Goal: Information Seeking & Learning: Learn about a topic

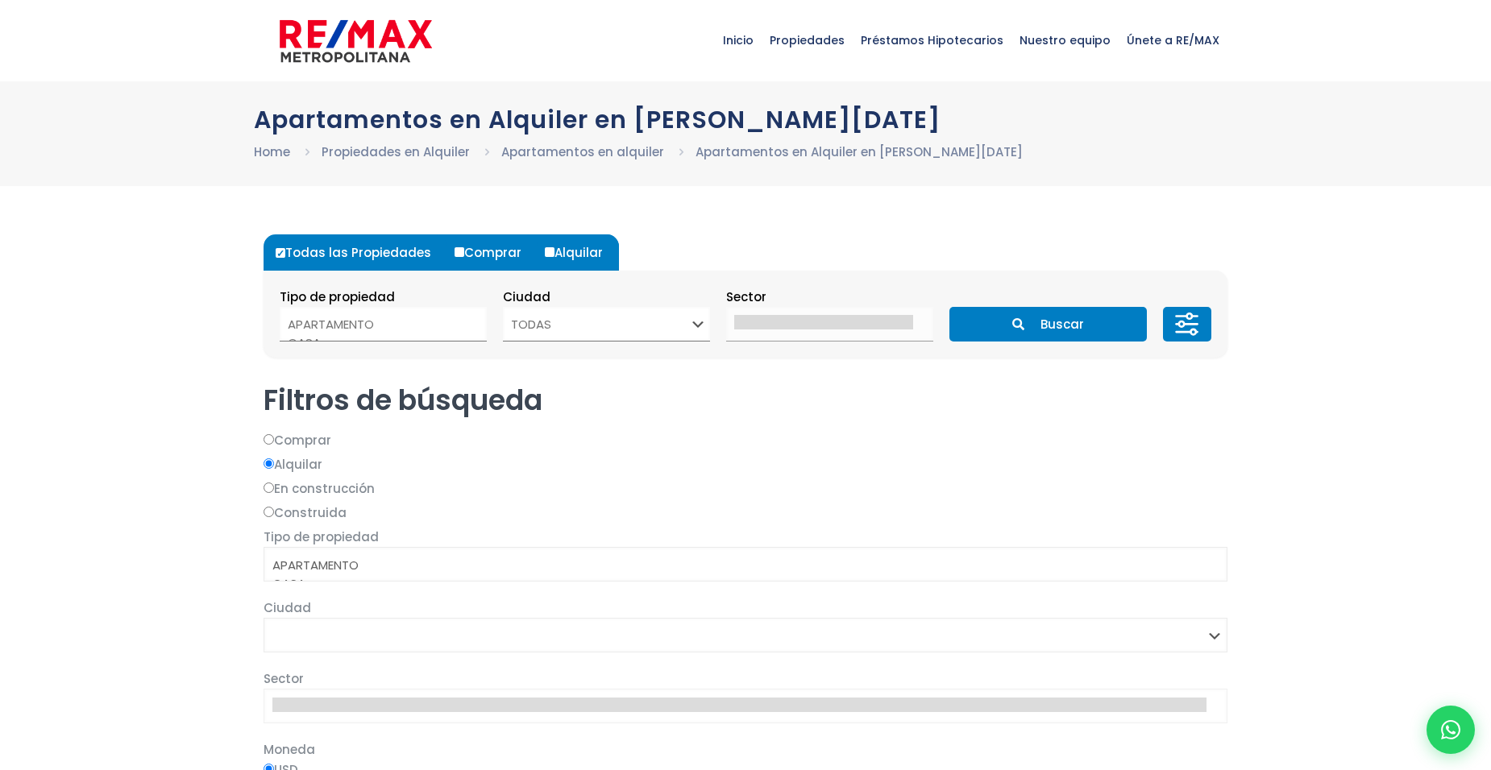
select select
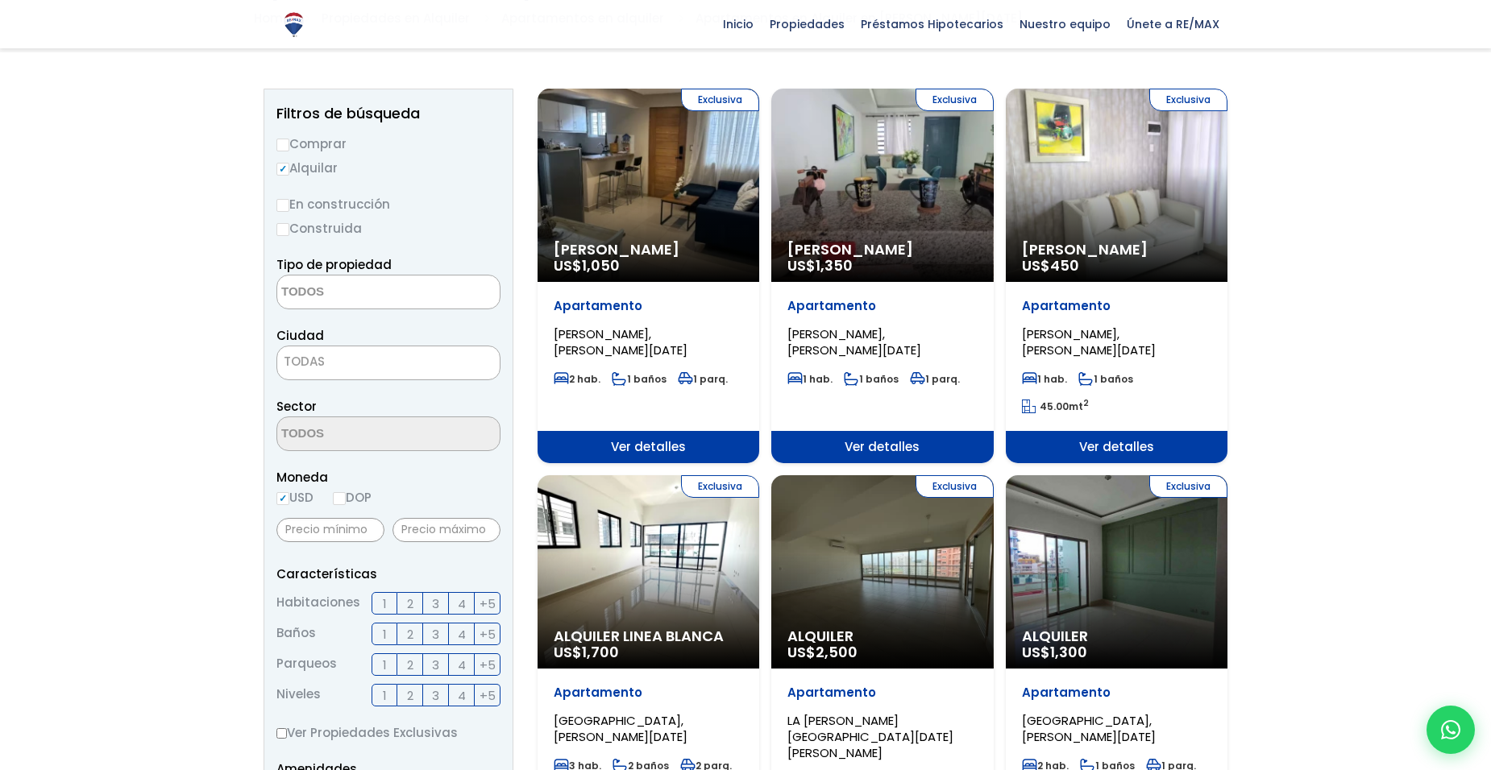
scroll to position [161, 0]
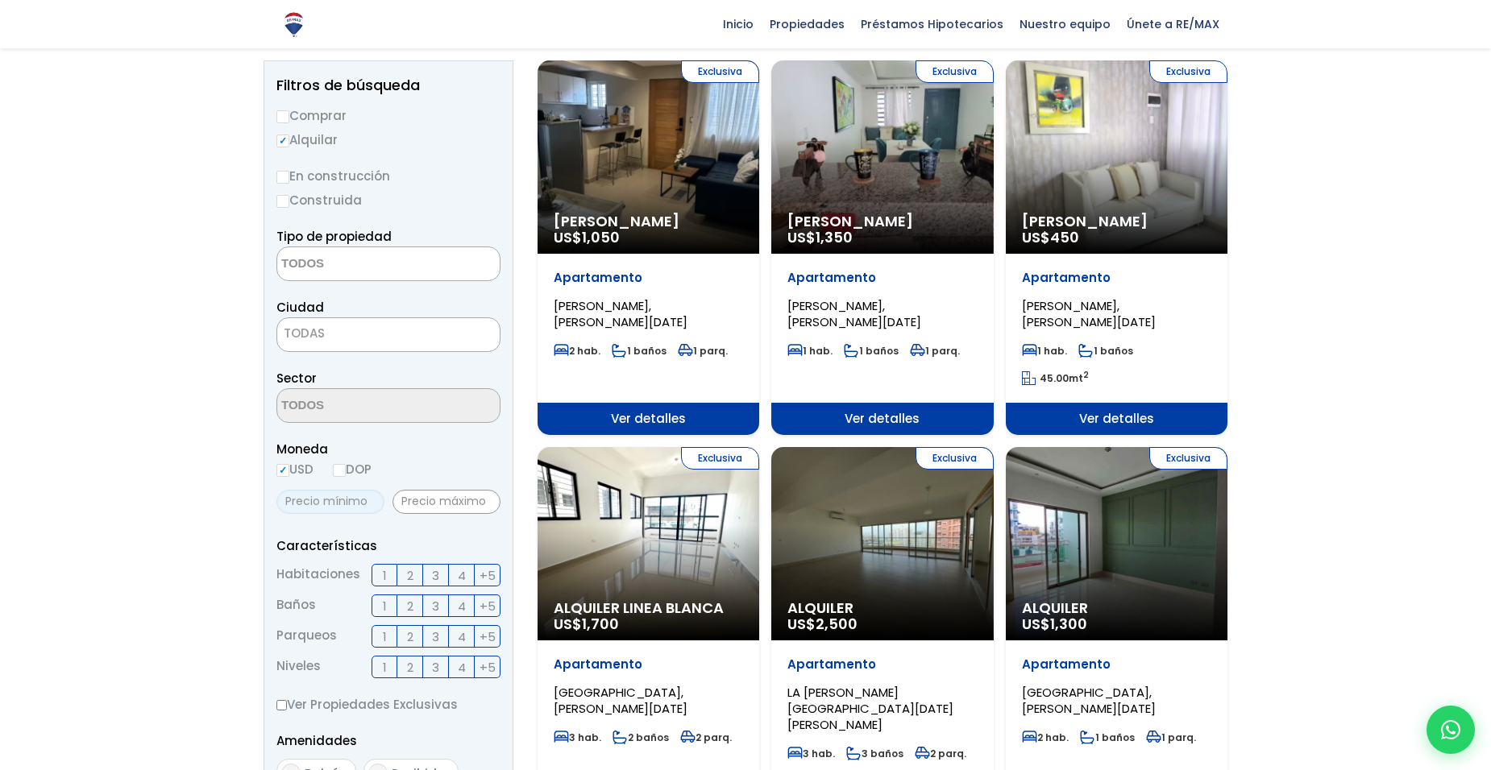
click at [348, 504] on input "text" at bounding box center [330, 502] width 108 height 24
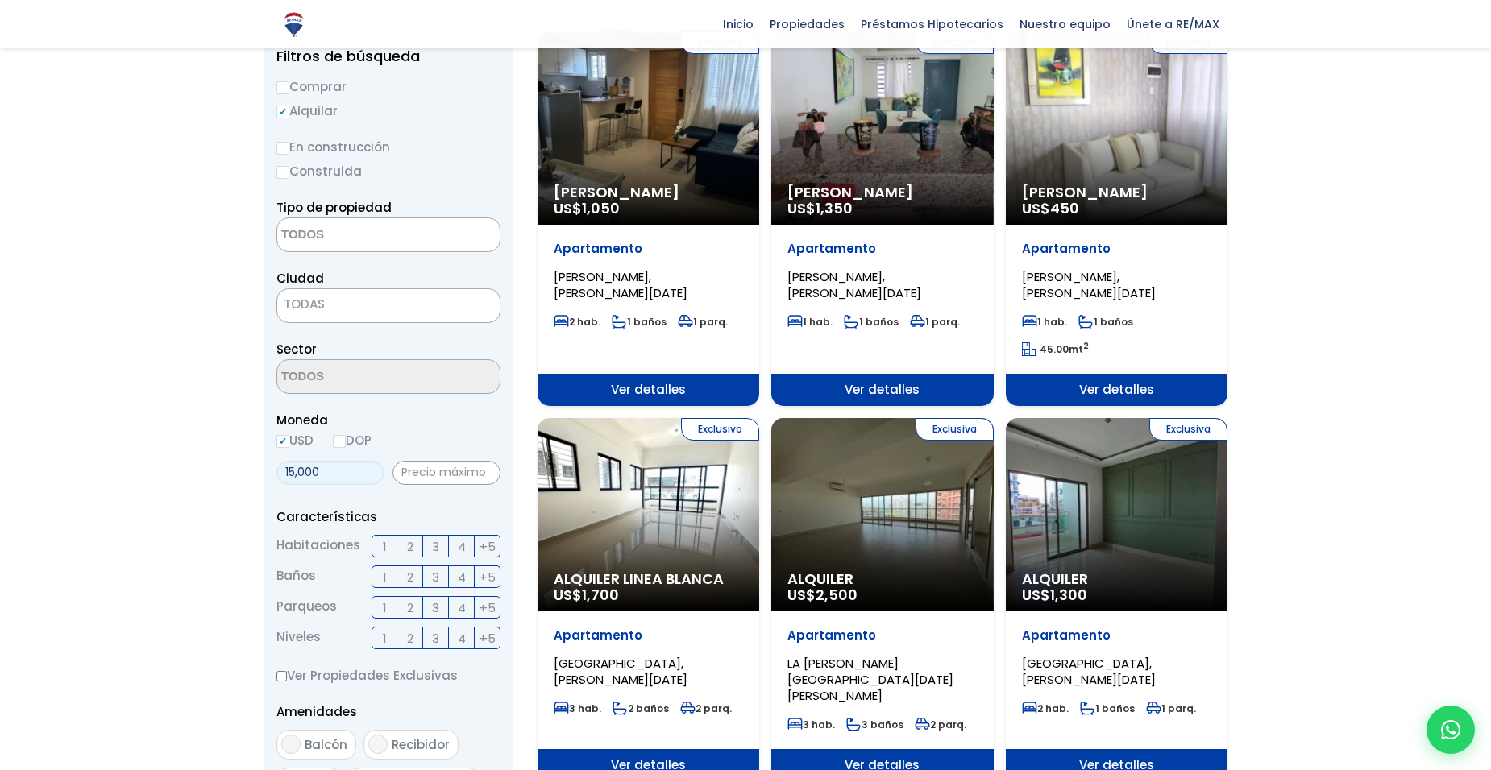
scroll to position [242, 0]
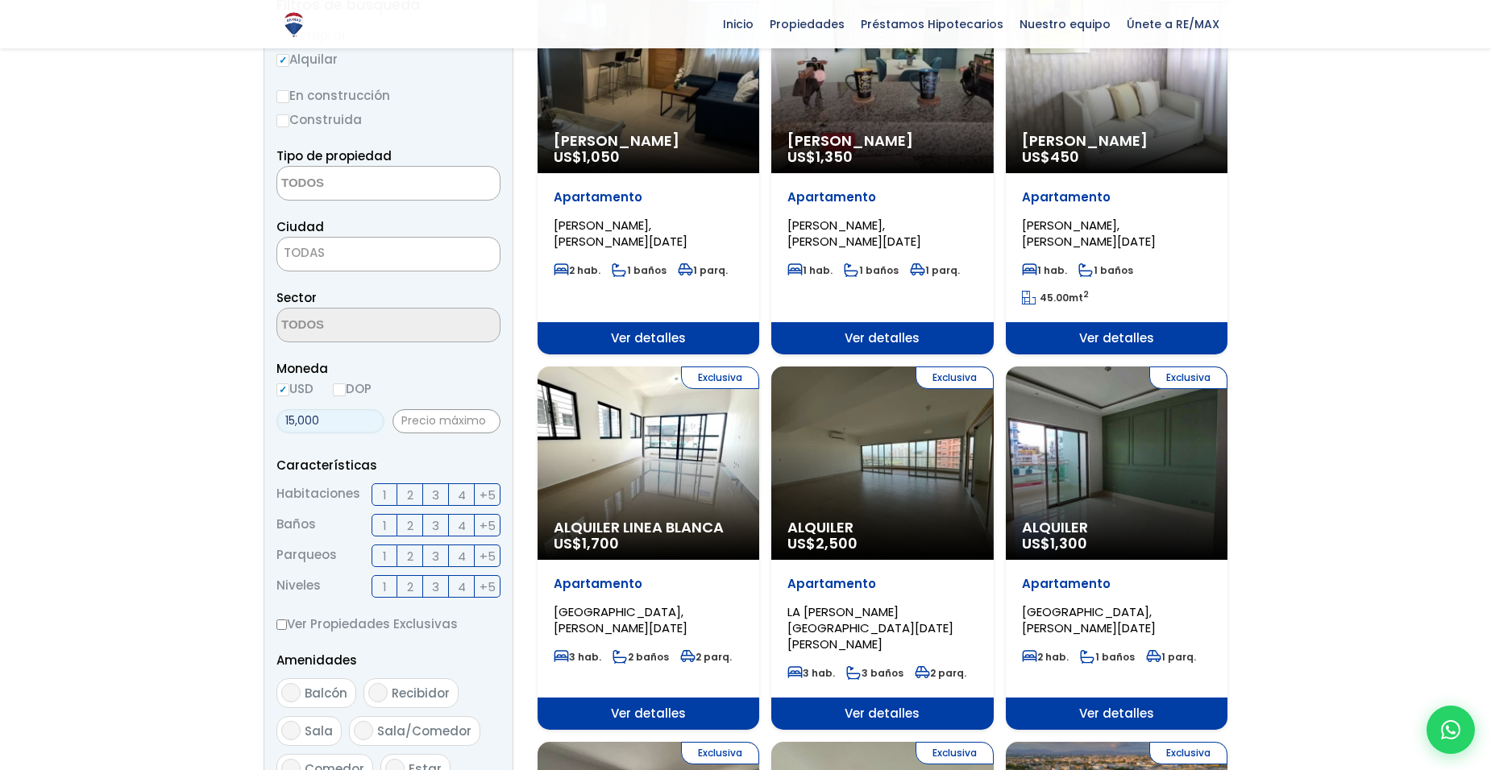
type input "15,000"
click at [404, 493] on label "2" at bounding box center [410, 495] width 26 height 23
click at [0, 0] on input "2" at bounding box center [0, 0] width 0 height 0
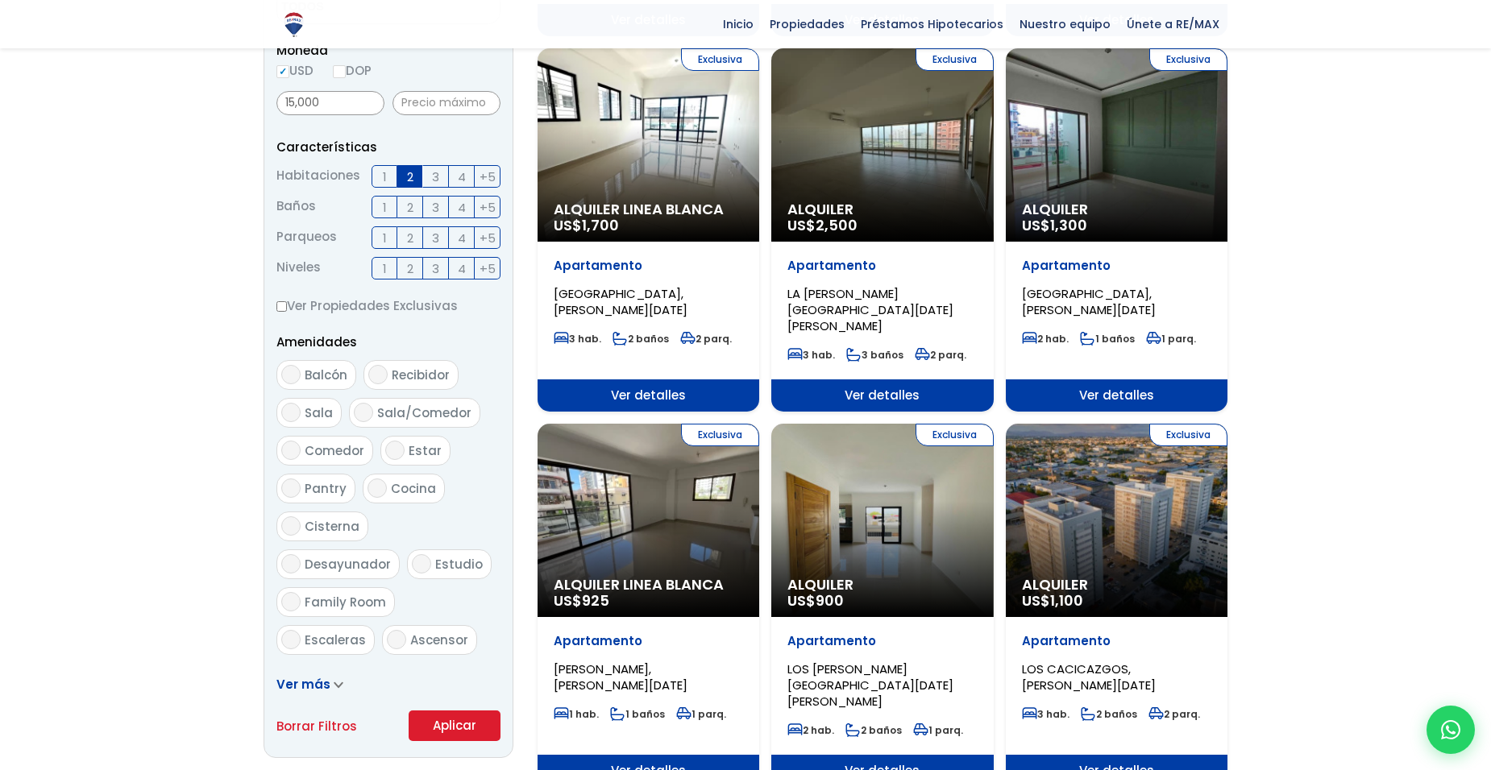
scroll to position [564, 0]
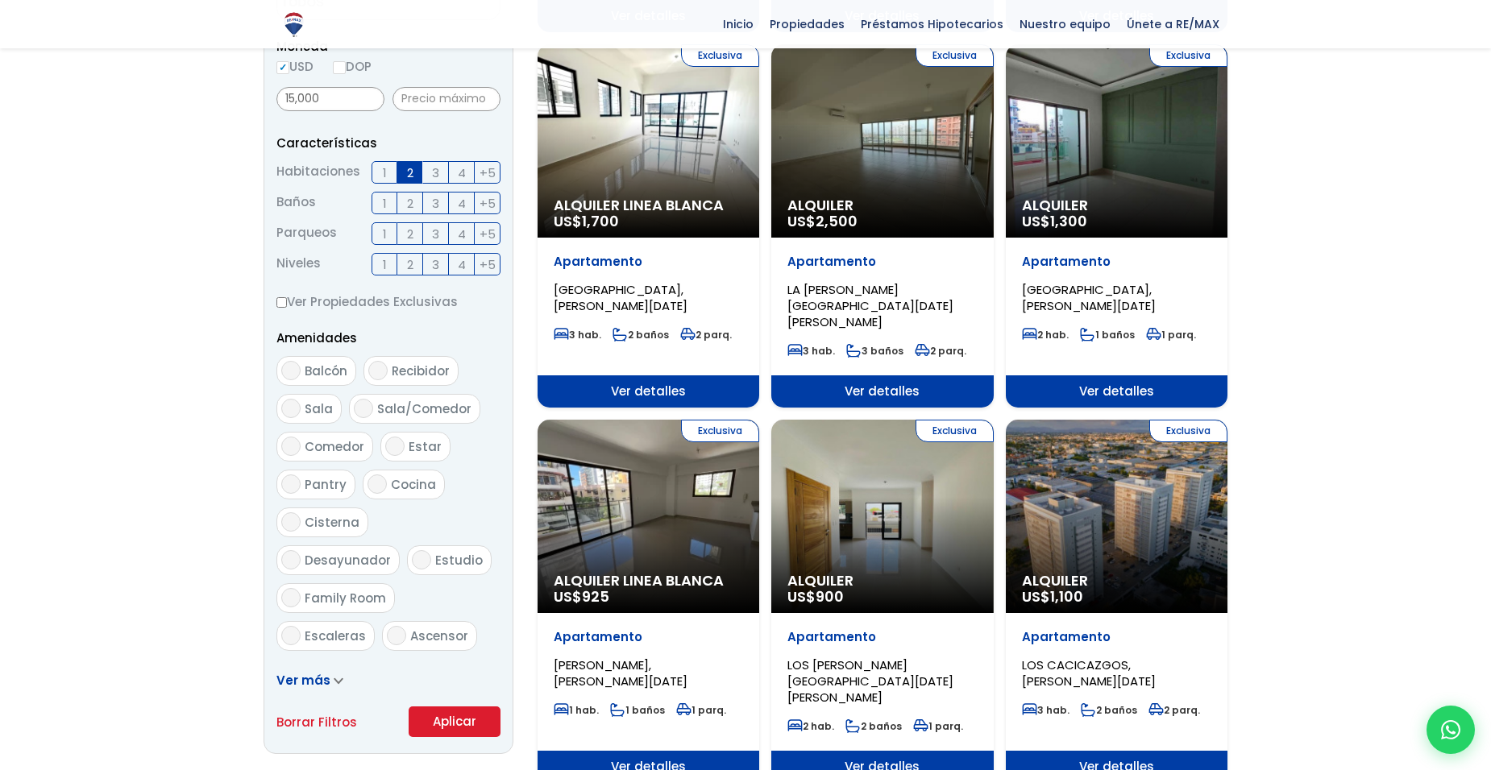
click at [451, 724] on button "Aplicar" at bounding box center [455, 722] width 92 height 31
click at [464, 716] on button "Aplicar" at bounding box center [455, 722] width 92 height 31
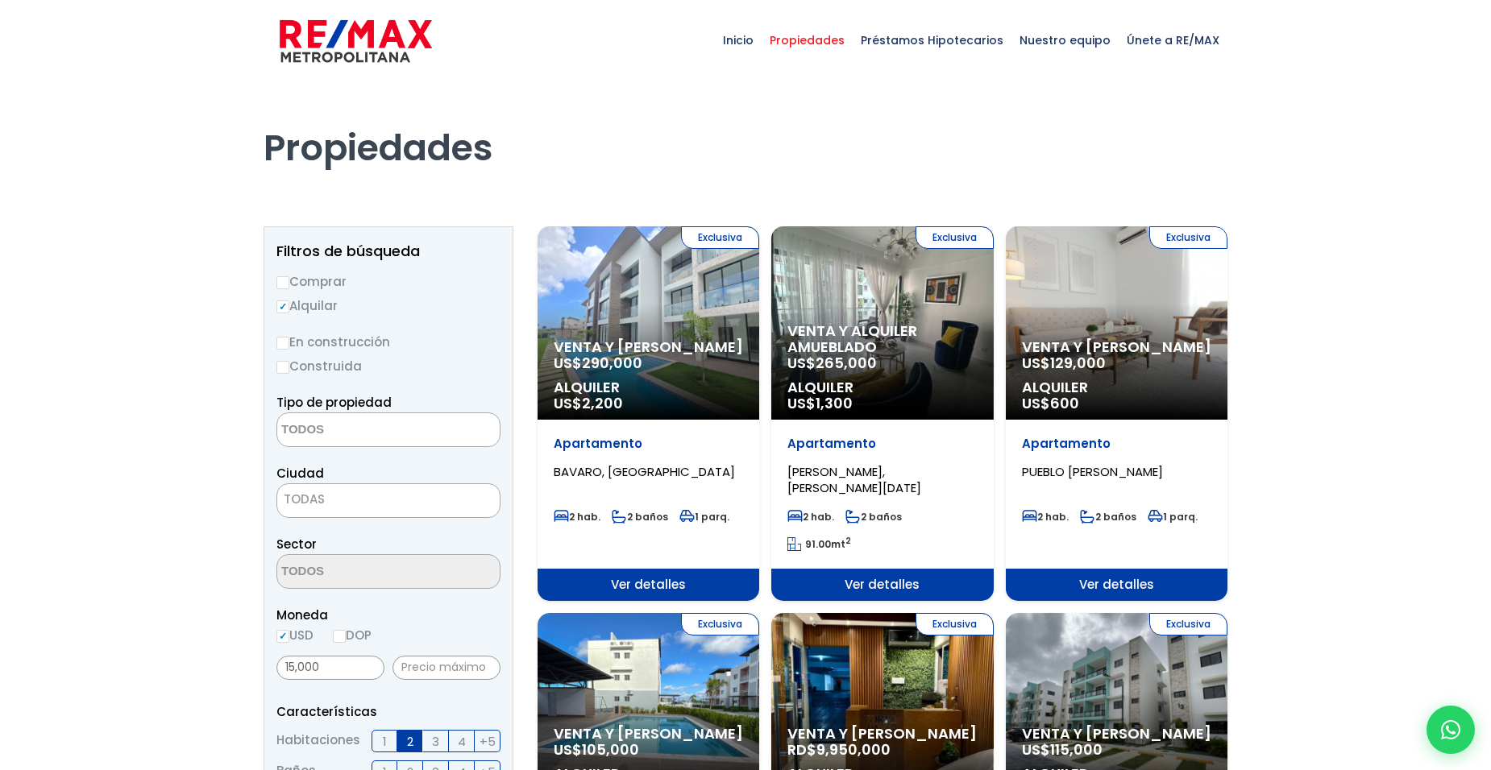
select select
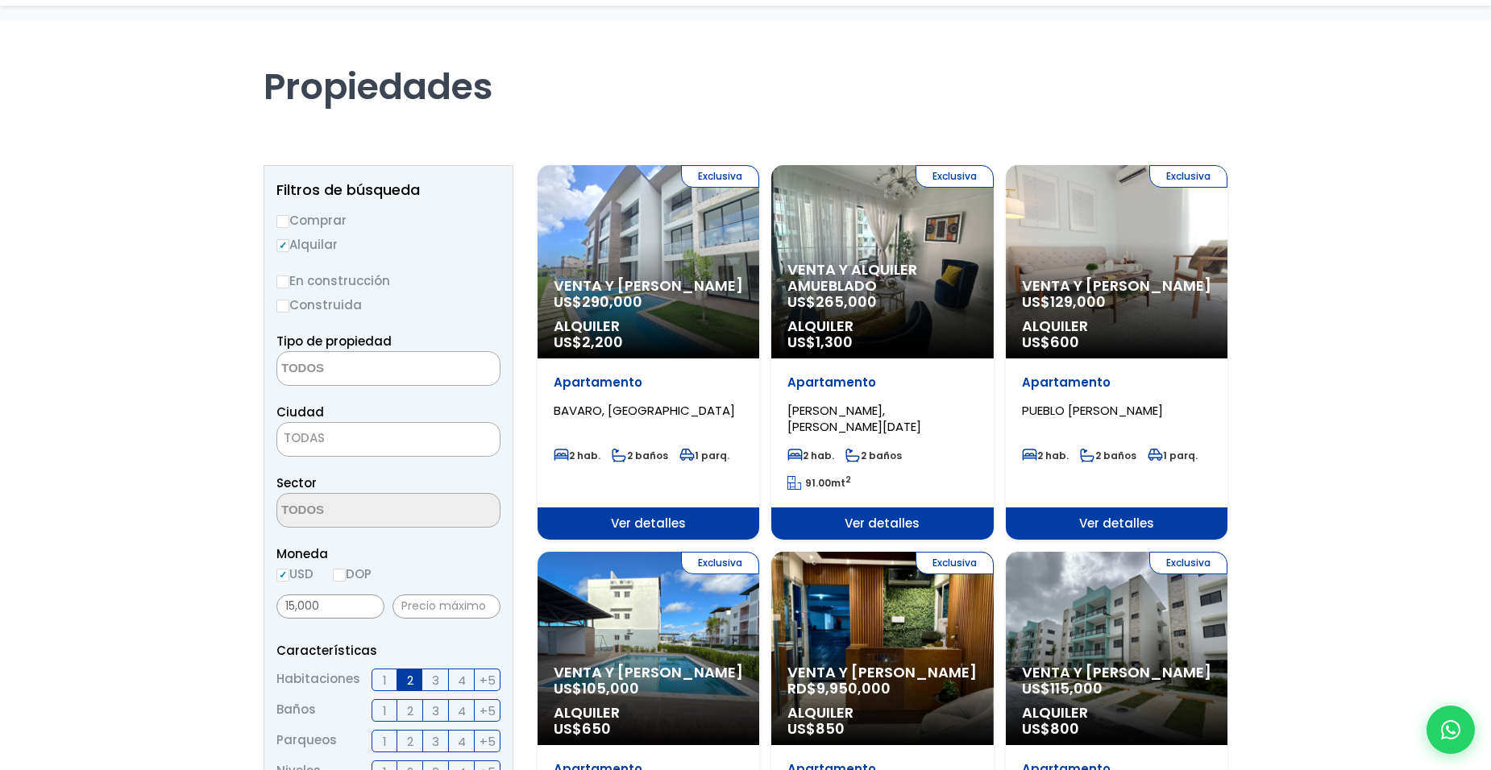
scroll to position [161, 0]
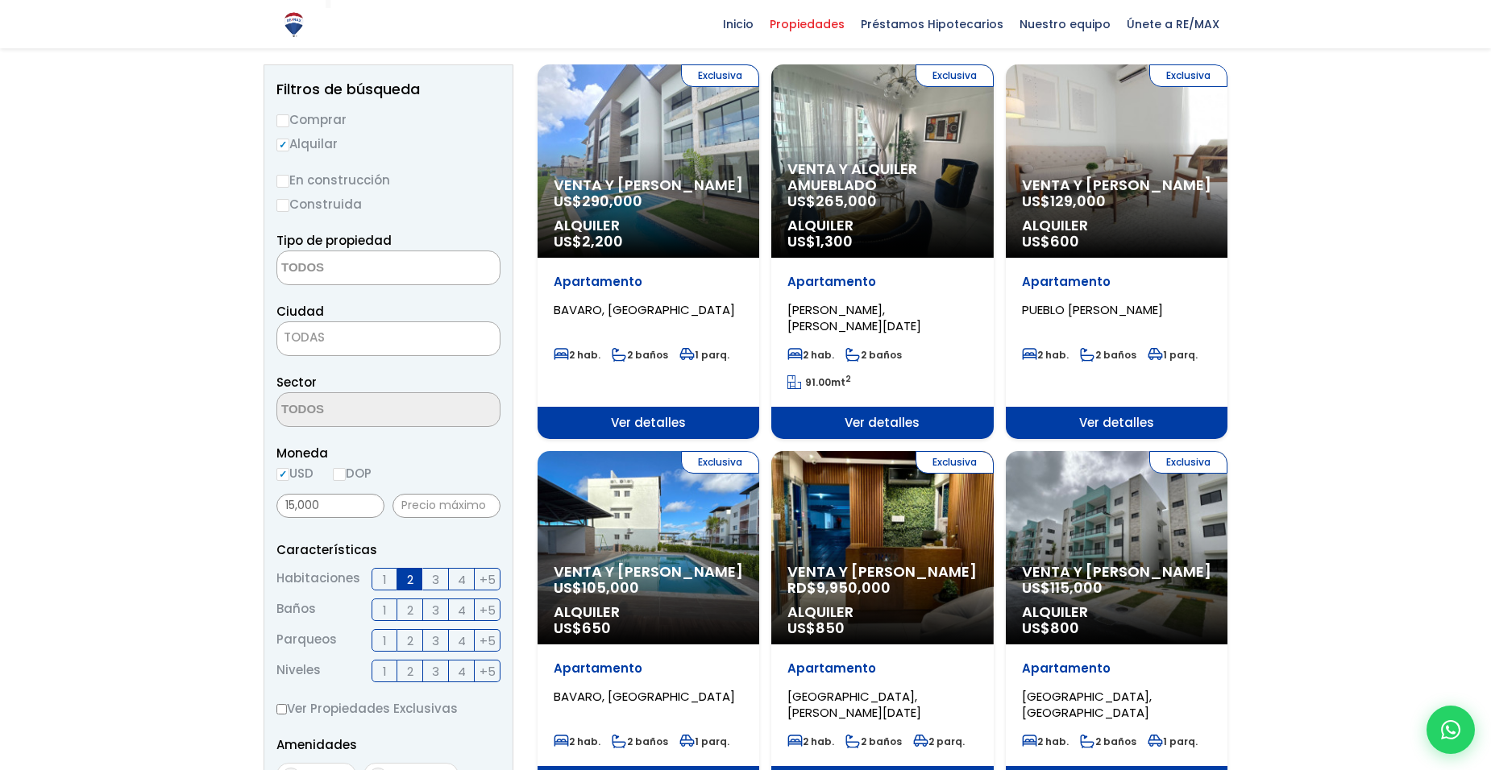
click at [339, 471] on input "DOP" at bounding box center [339, 474] width 13 height 13
radio input "true"
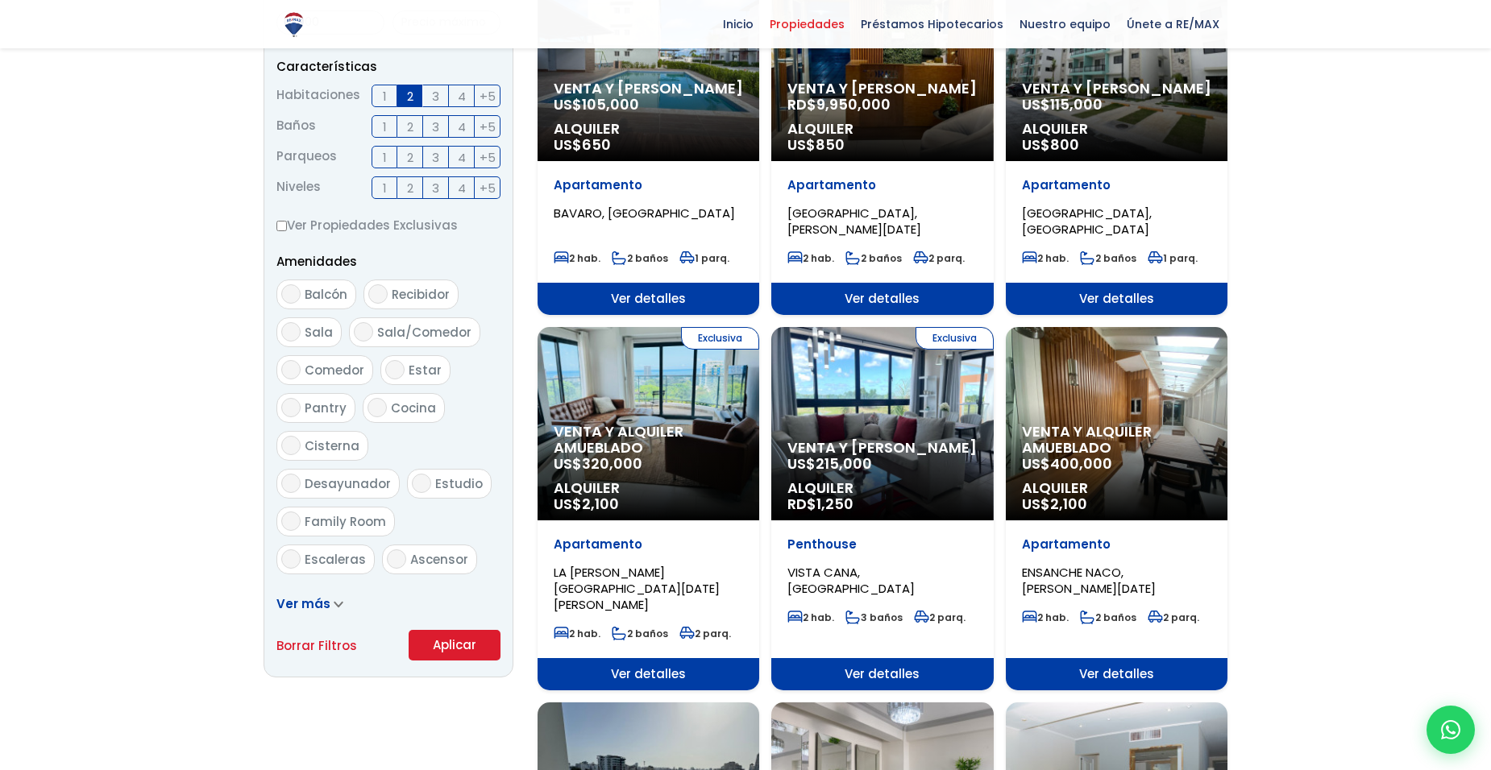
scroll to position [806, 0]
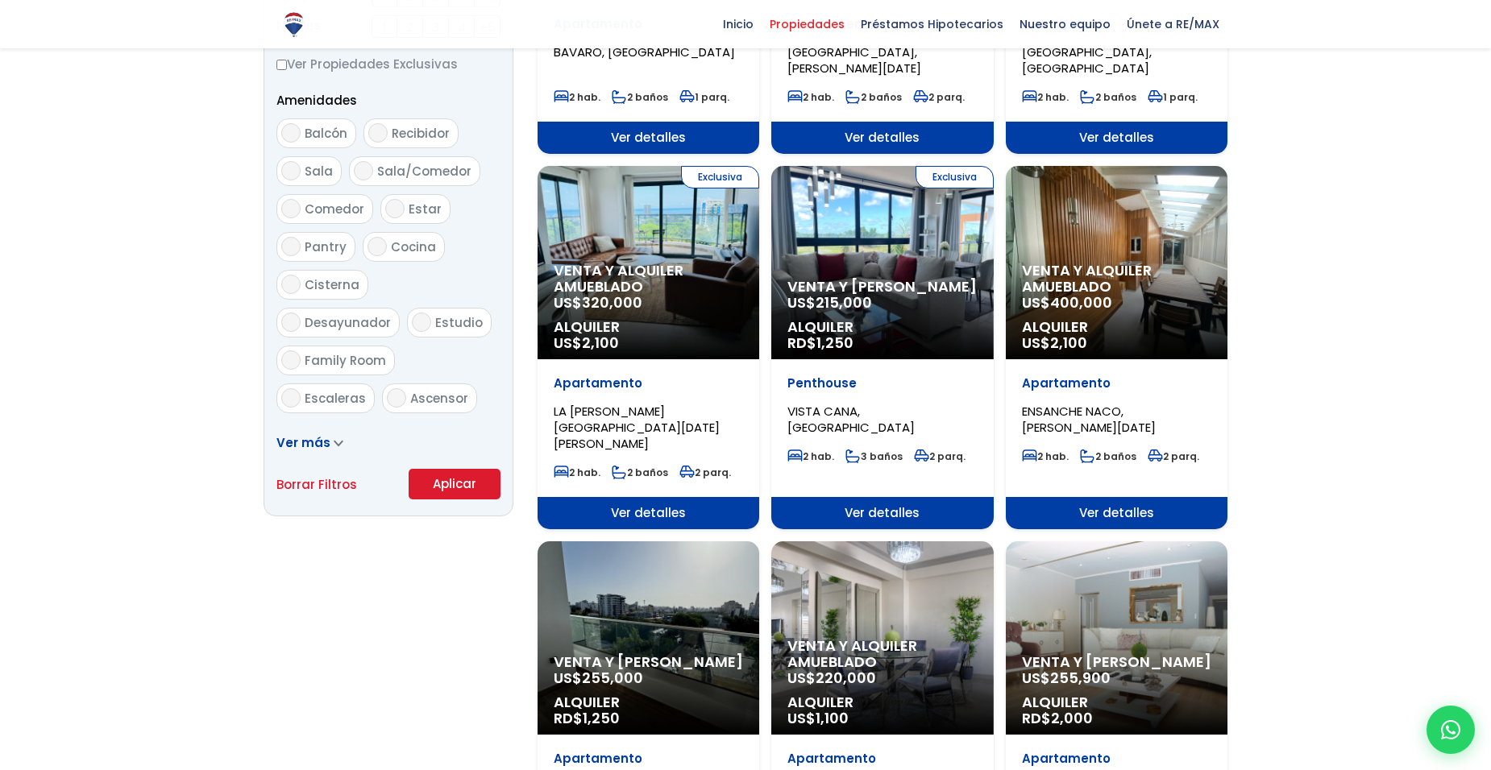
click at [451, 490] on button "Aplicar" at bounding box center [455, 484] width 92 height 31
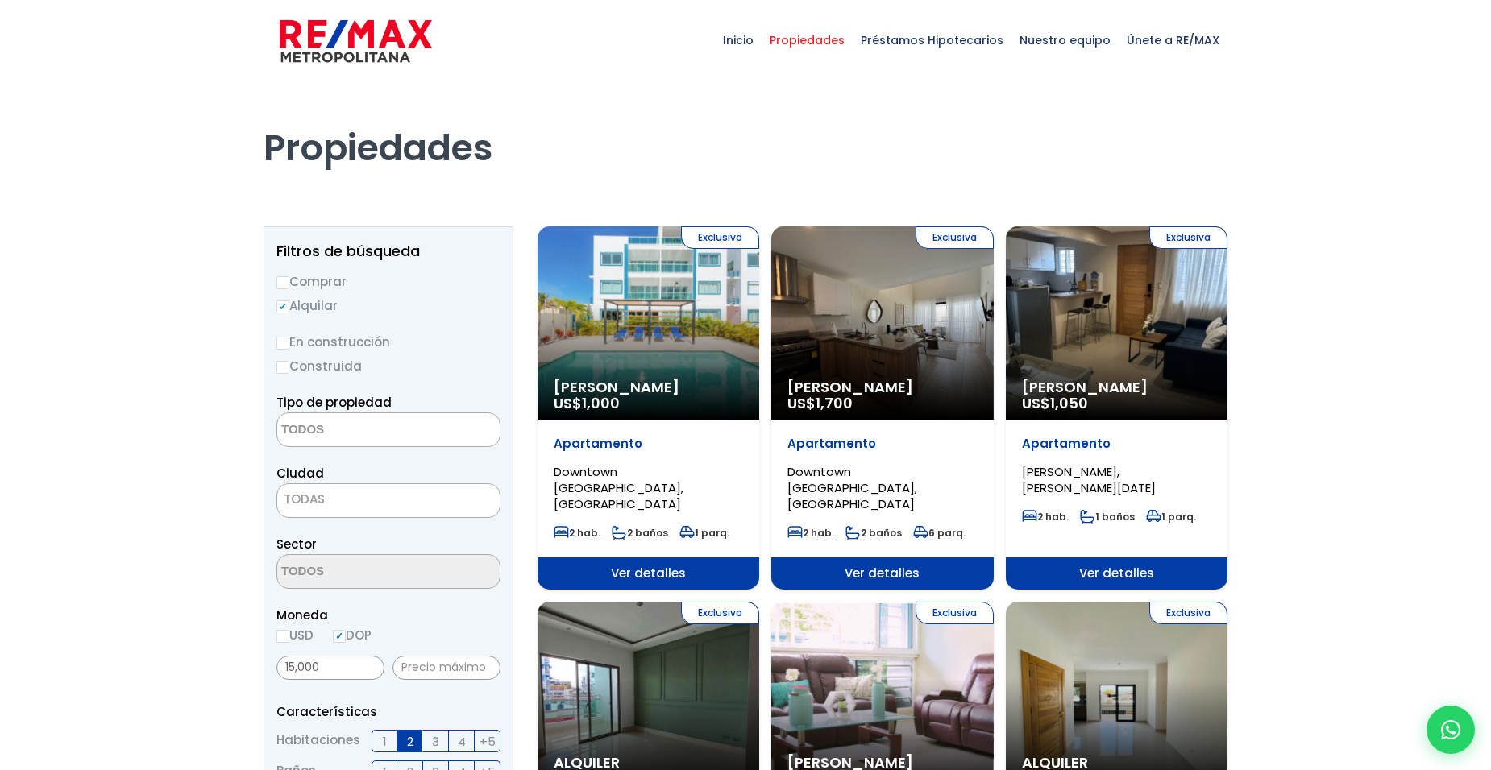
select select
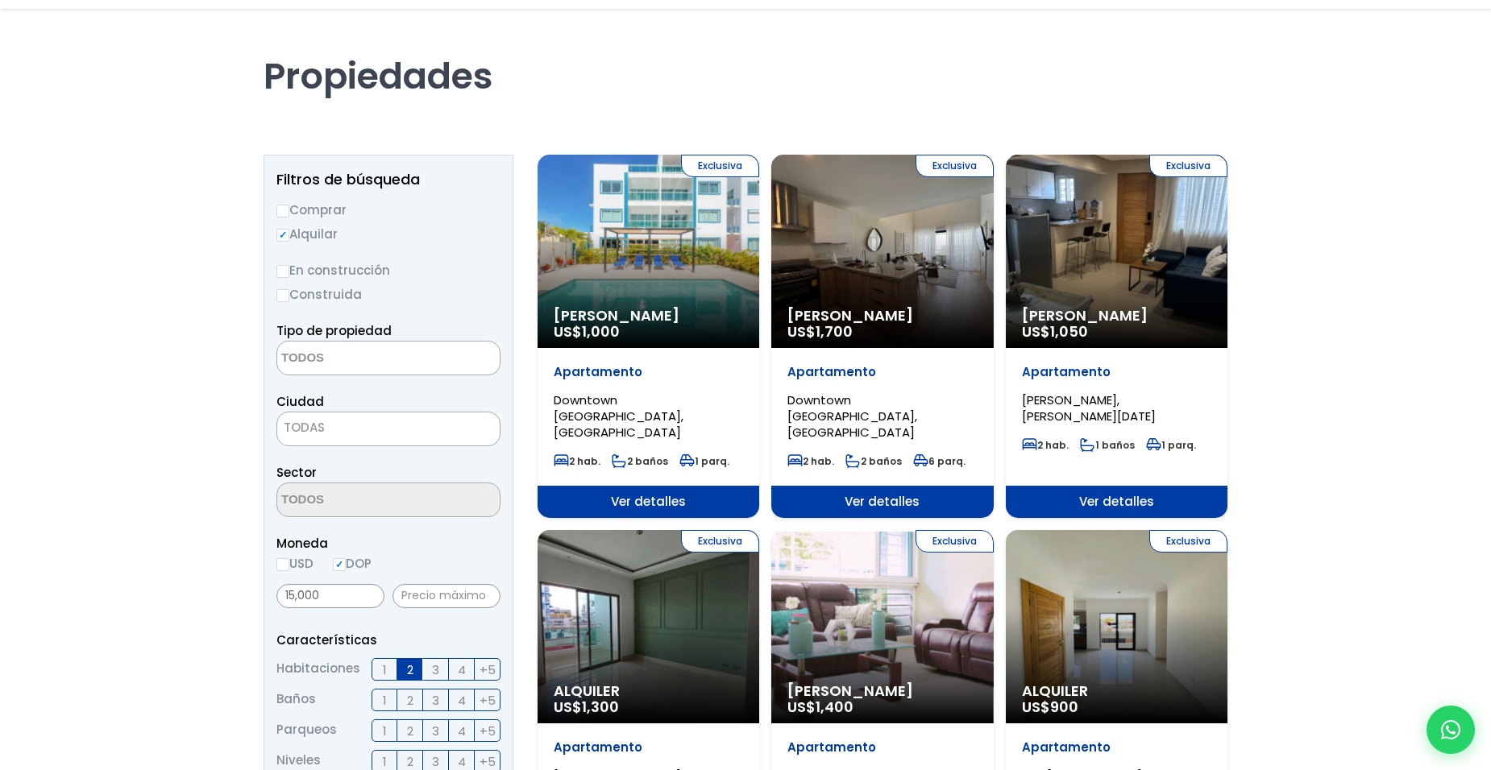
scroll to position [161, 0]
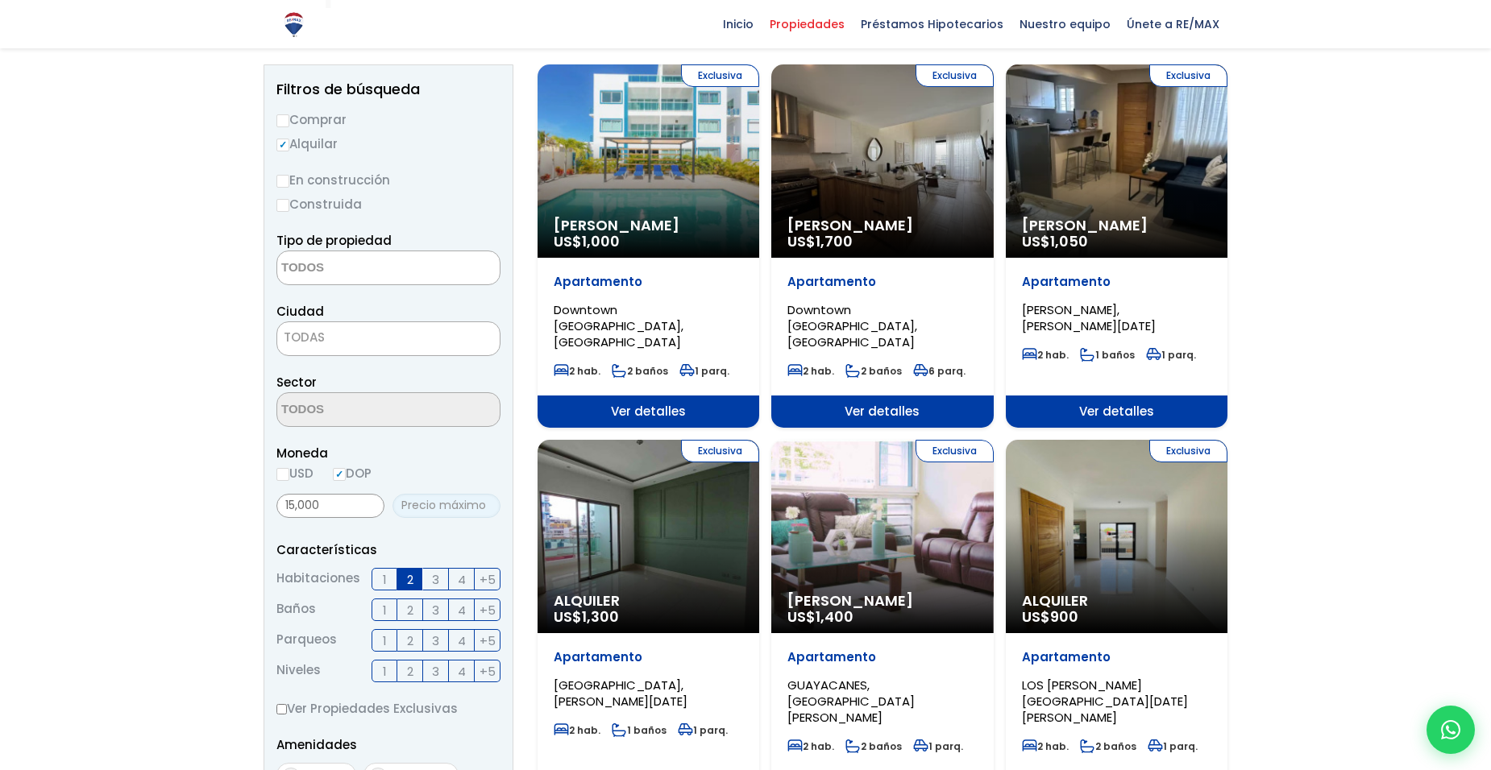
click at [443, 498] on input "text" at bounding box center [446, 506] width 108 height 24
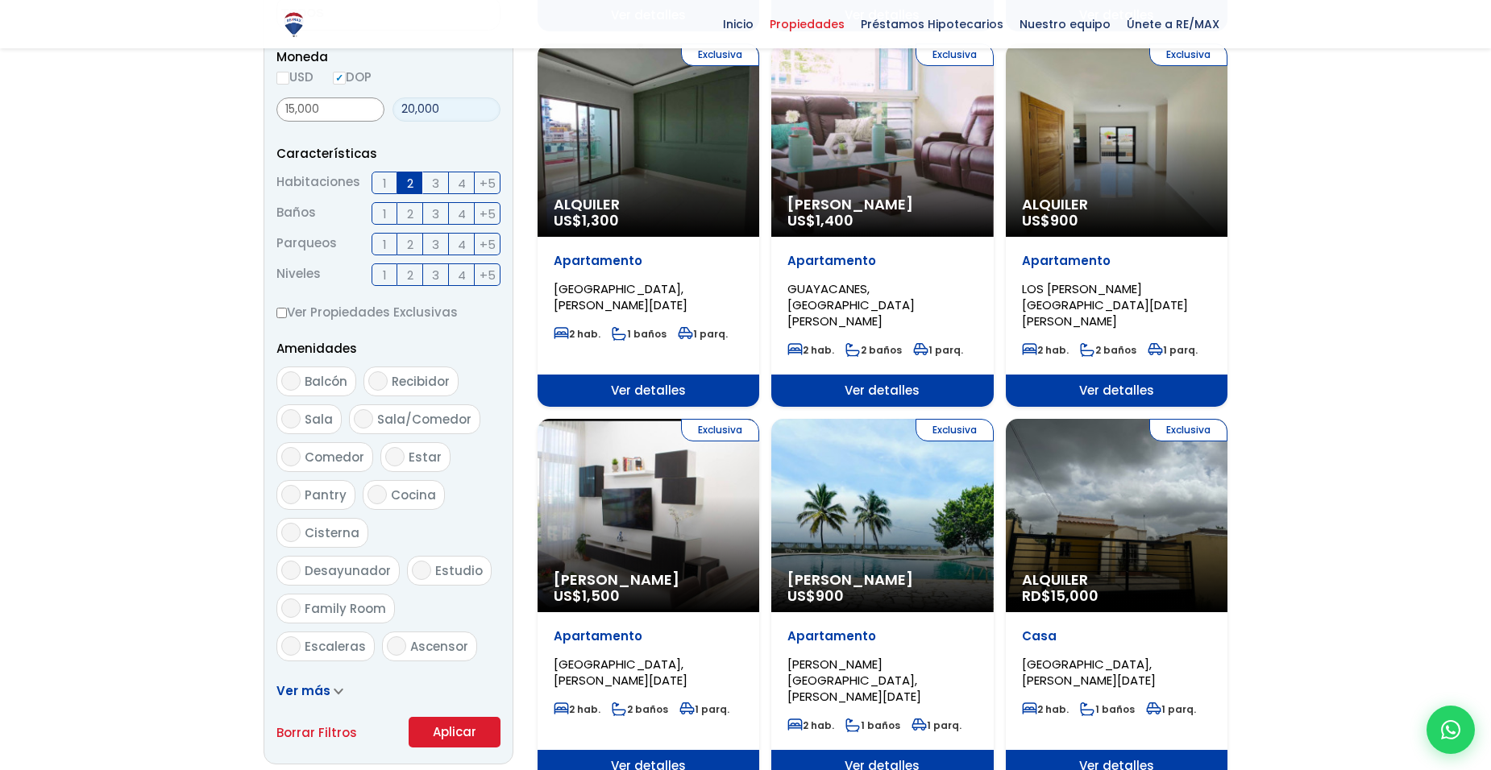
scroll to position [564, 0]
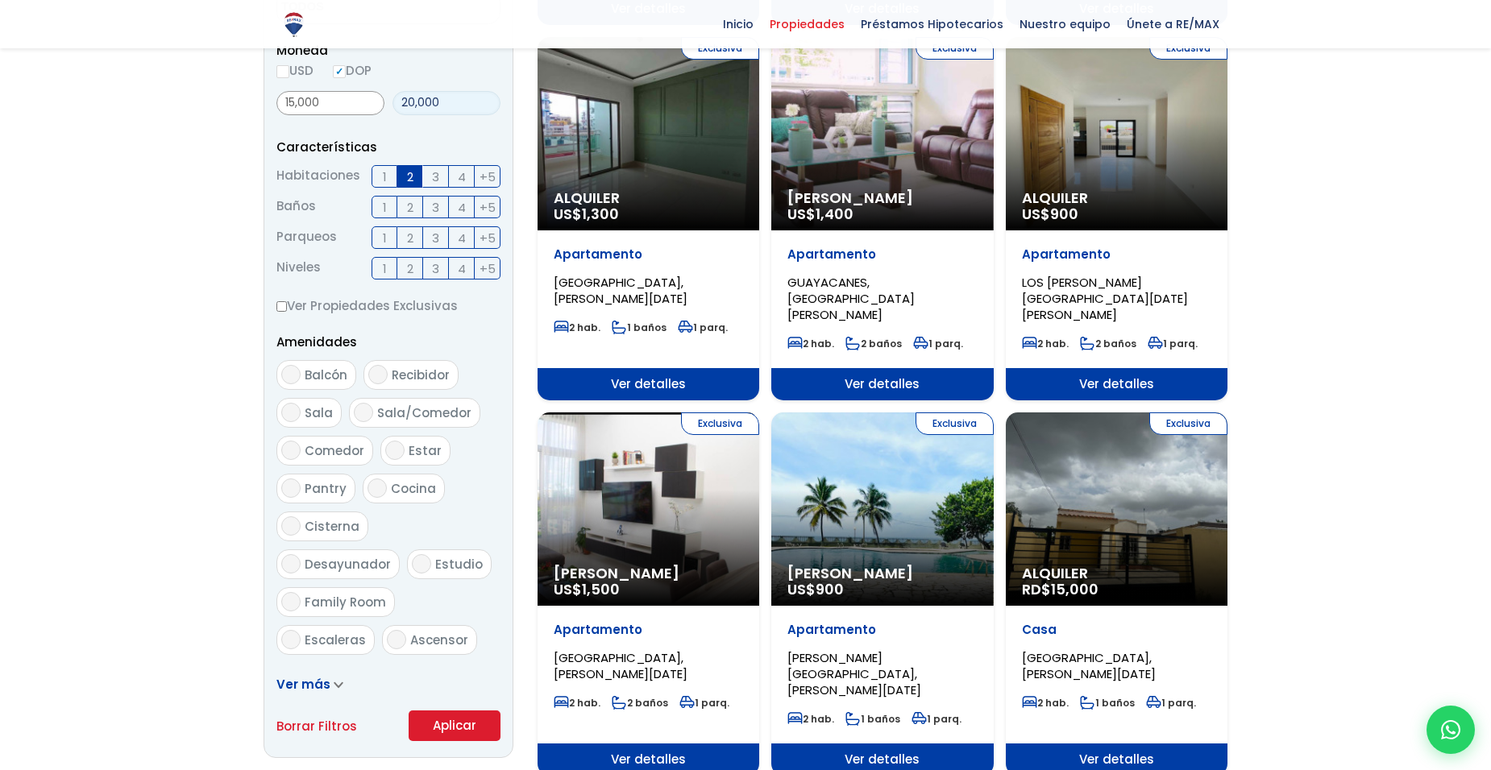
type input "20,000"
click at [481, 733] on button "Aplicar" at bounding box center [455, 726] width 92 height 31
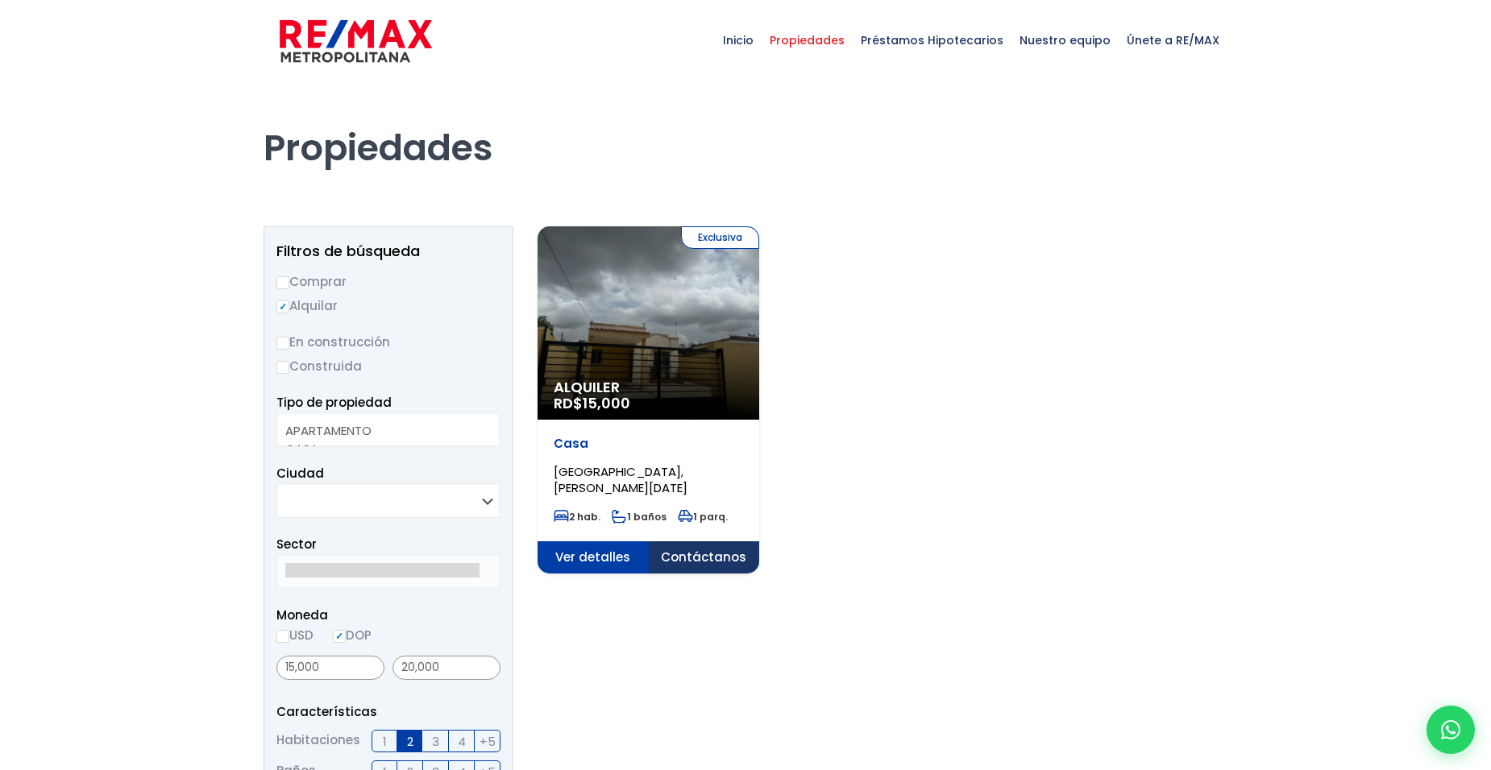
select select
click at [699, 450] on p "Casa" at bounding box center [648, 444] width 189 height 16
click at [682, 380] on span "Alquiler" at bounding box center [648, 388] width 189 height 16
click at [699, 544] on span "Ver detalles" at bounding box center [648, 558] width 222 height 32
click at [701, 556] on span "Ver detalles" at bounding box center [648, 558] width 222 height 32
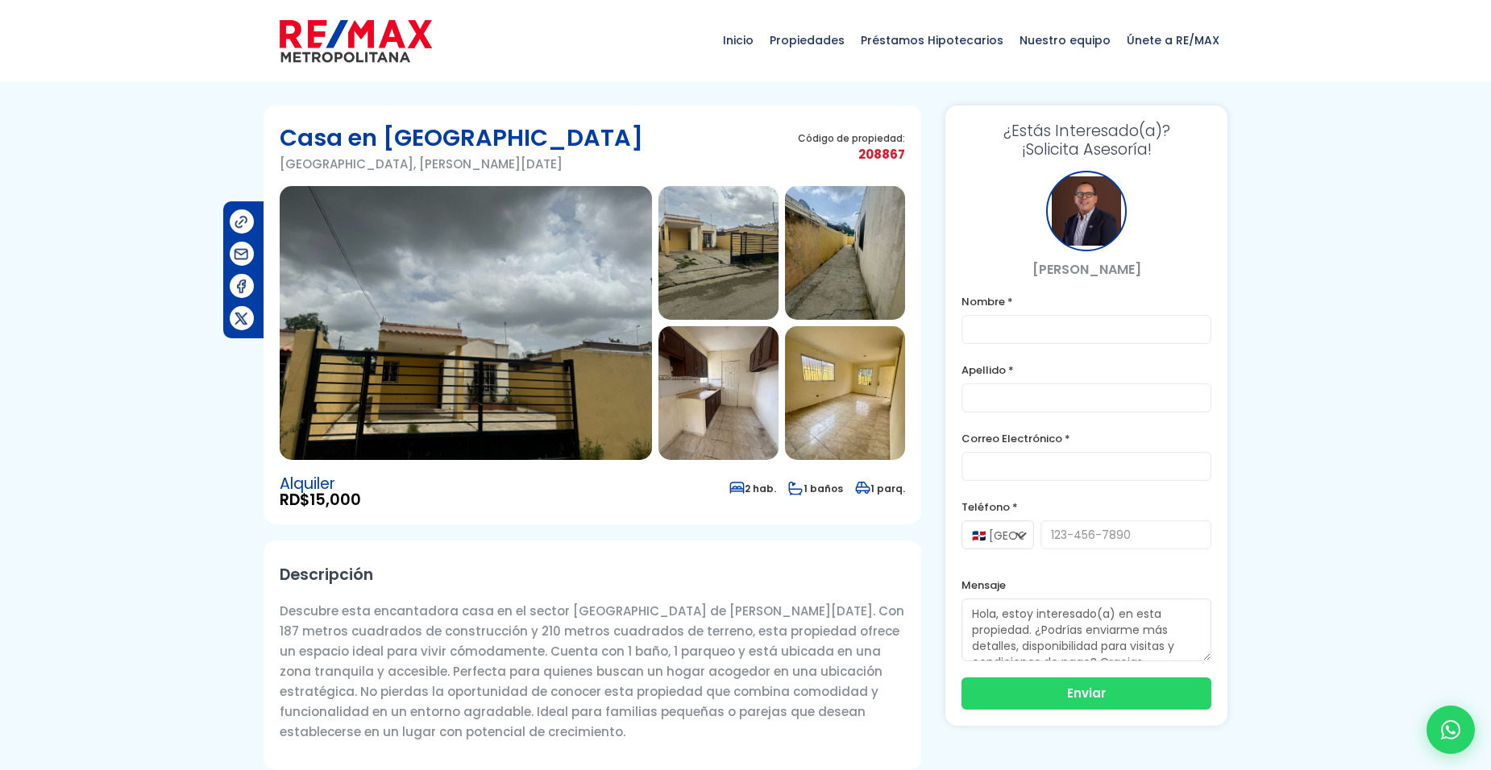
click at [741, 276] on img at bounding box center [718, 253] width 120 height 134
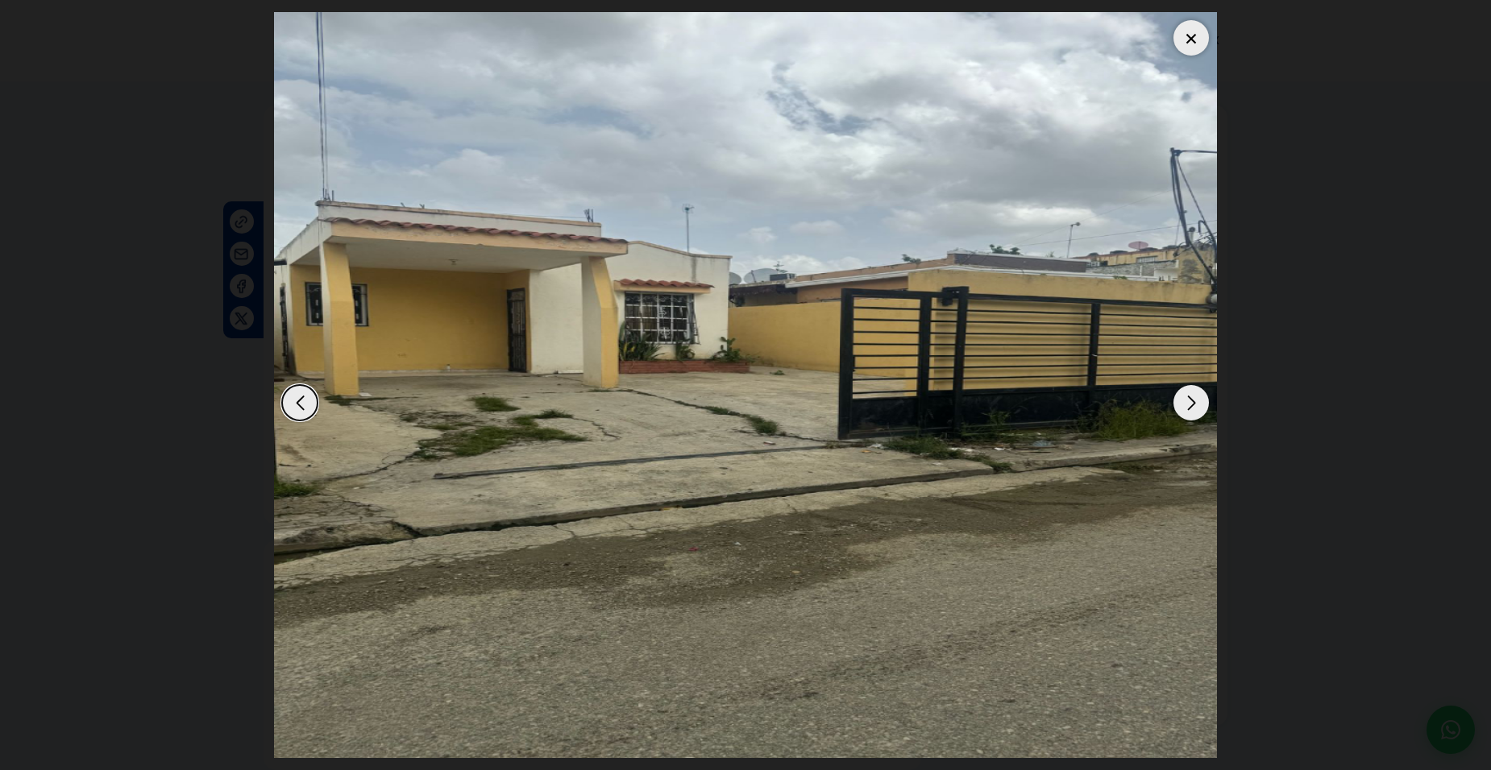
click at [1209, 411] on img "2 / 9" at bounding box center [745, 385] width 943 height 746
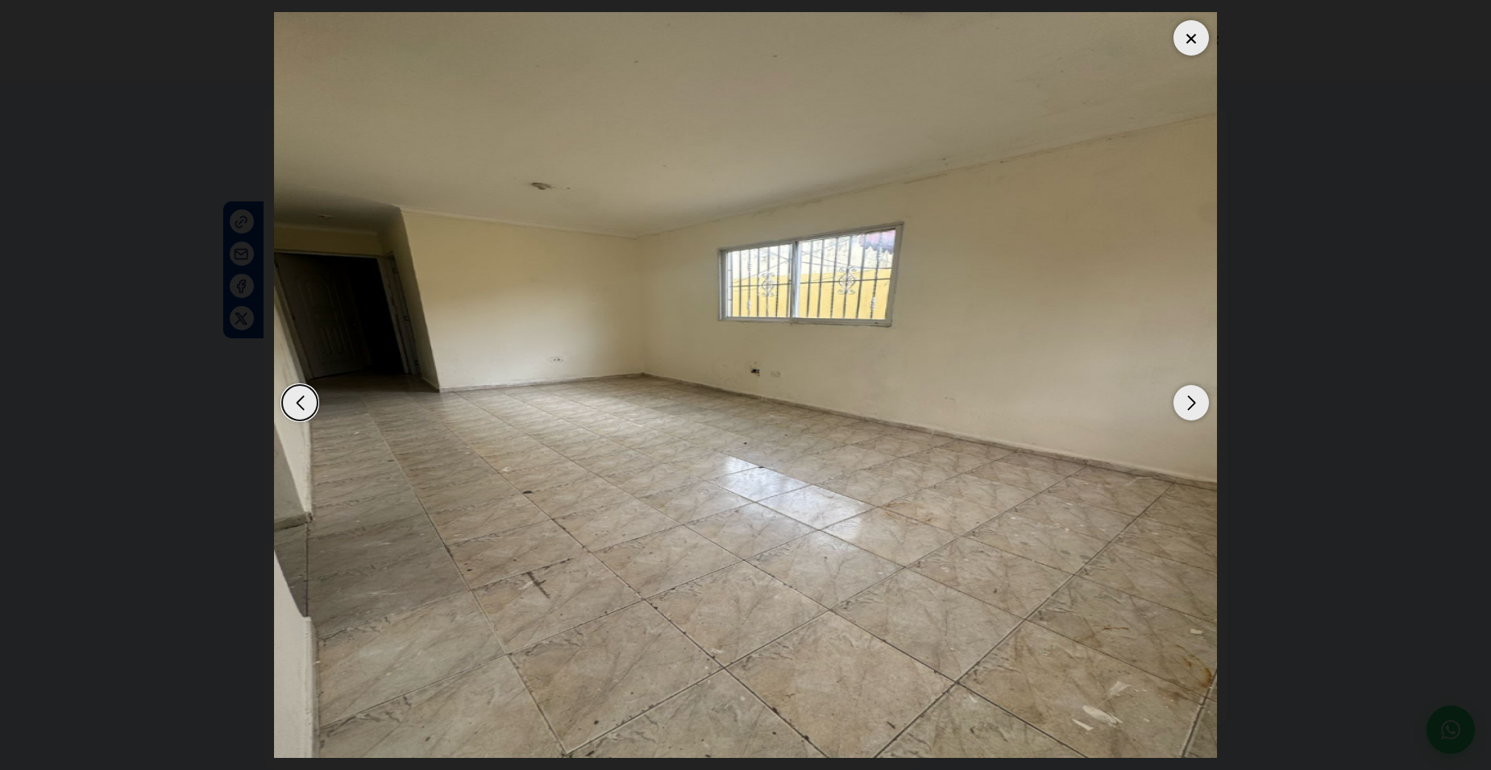
click at [1209, 411] on img "9 / 9" at bounding box center [745, 385] width 943 height 746
click at [1185, 405] on div "Next slide" at bounding box center [1190, 402] width 35 height 35
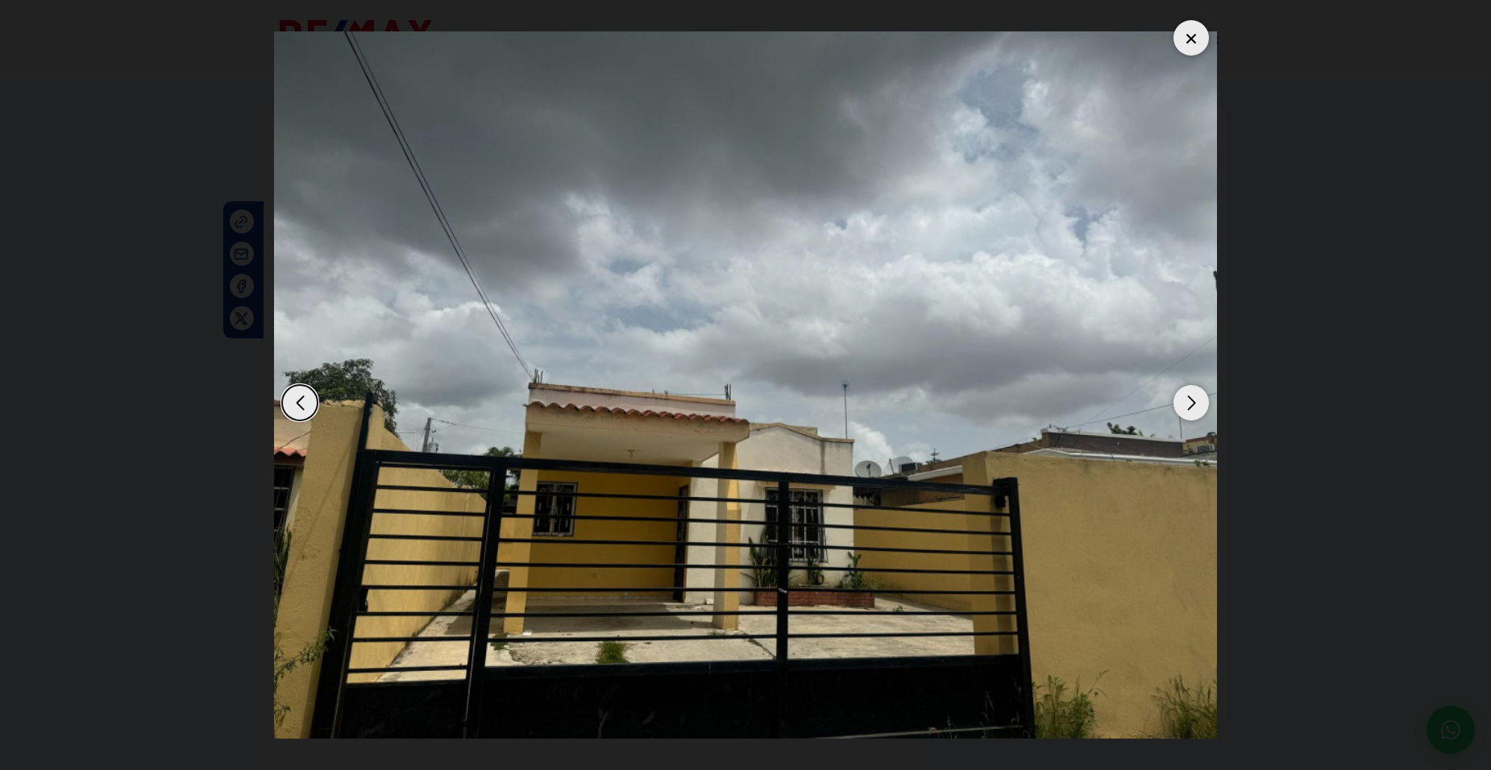
click at [1185, 405] on div "Next slide" at bounding box center [1190, 402] width 35 height 35
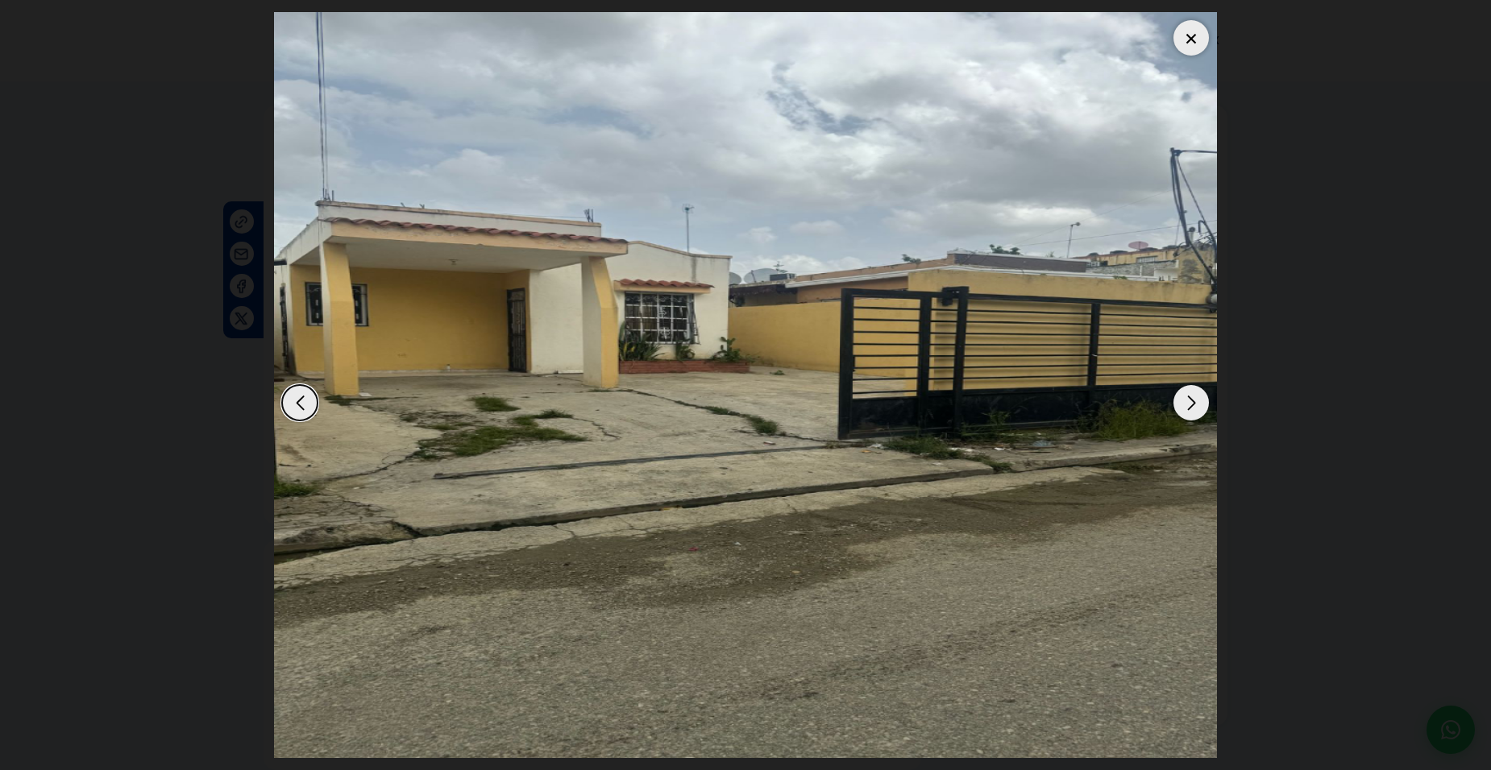
click at [1185, 405] on div "Next slide" at bounding box center [1190, 402] width 35 height 35
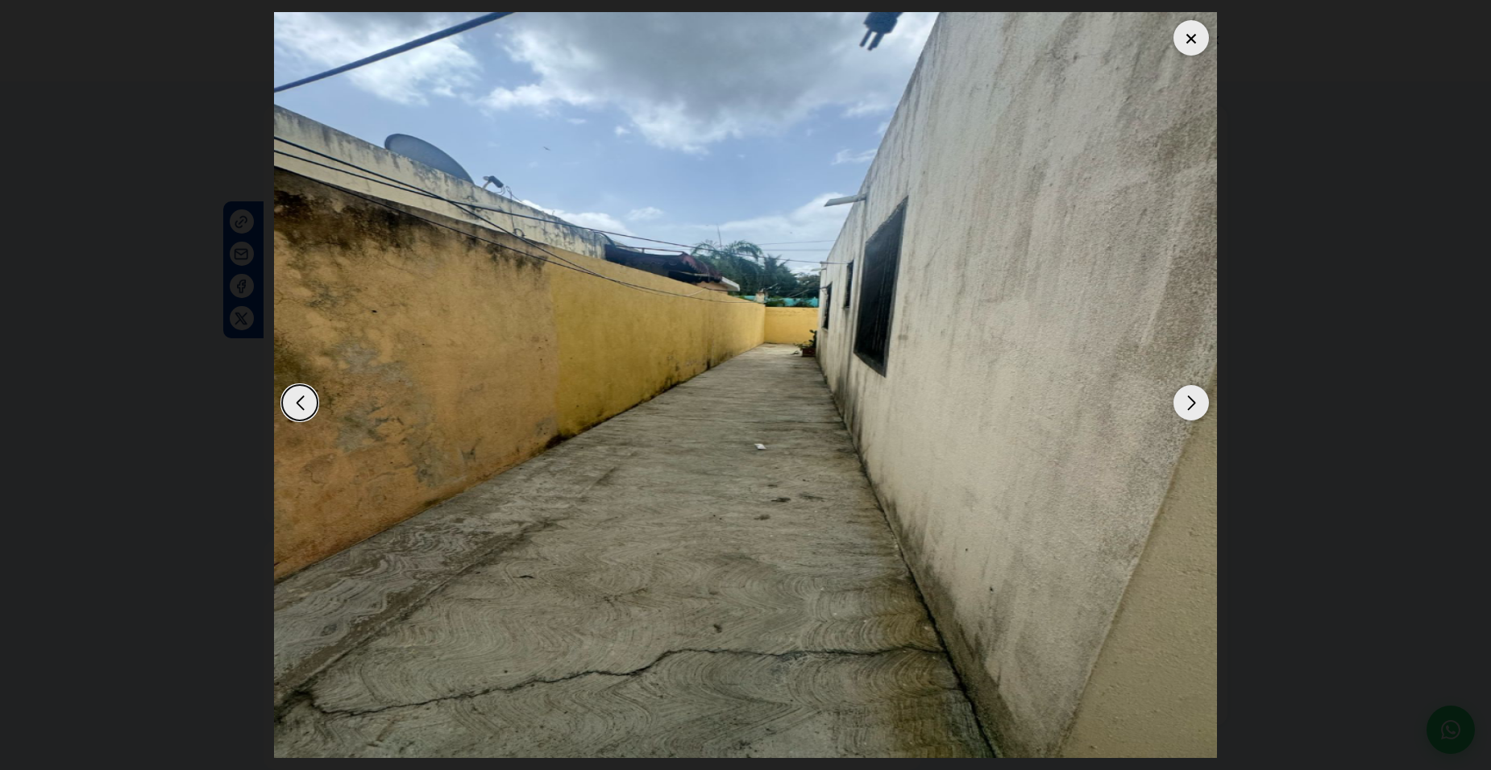
click at [1185, 405] on div "Next slide" at bounding box center [1190, 402] width 35 height 35
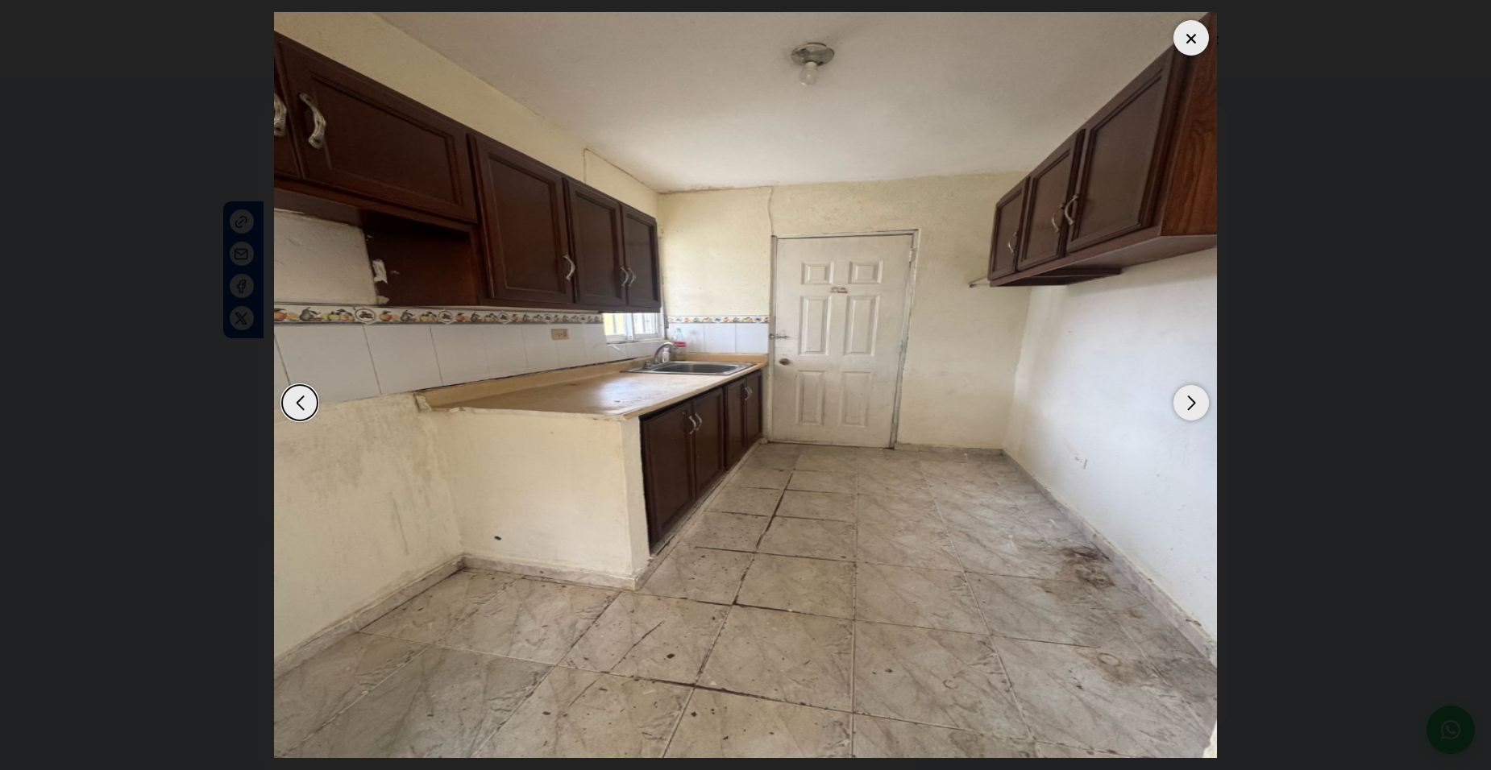
click at [1185, 405] on div "Next slide" at bounding box center [1190, 402] width 35 height 35
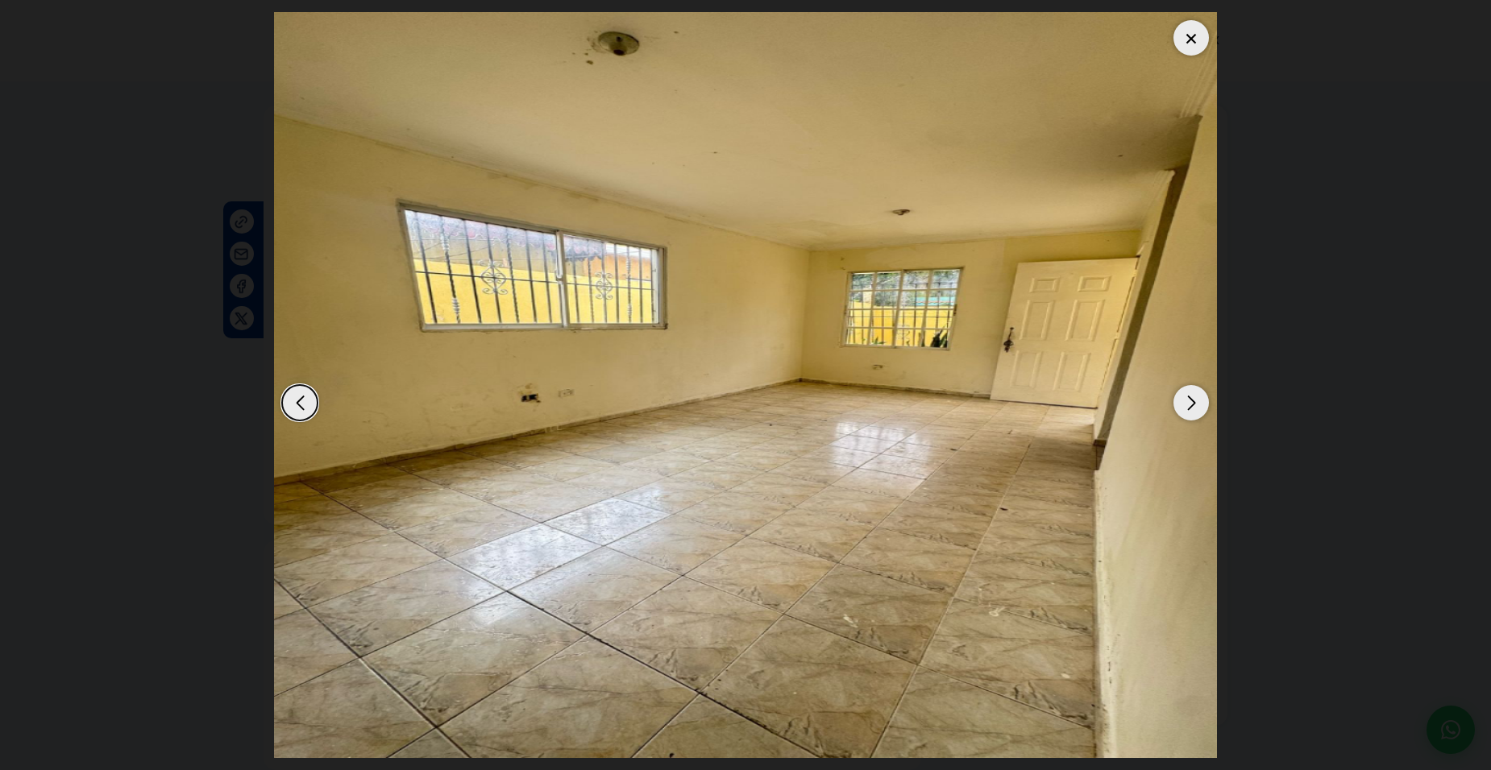
click at [1185, 405] on div "Next slide" at bounding box center [1190, 402] width 35 height 35
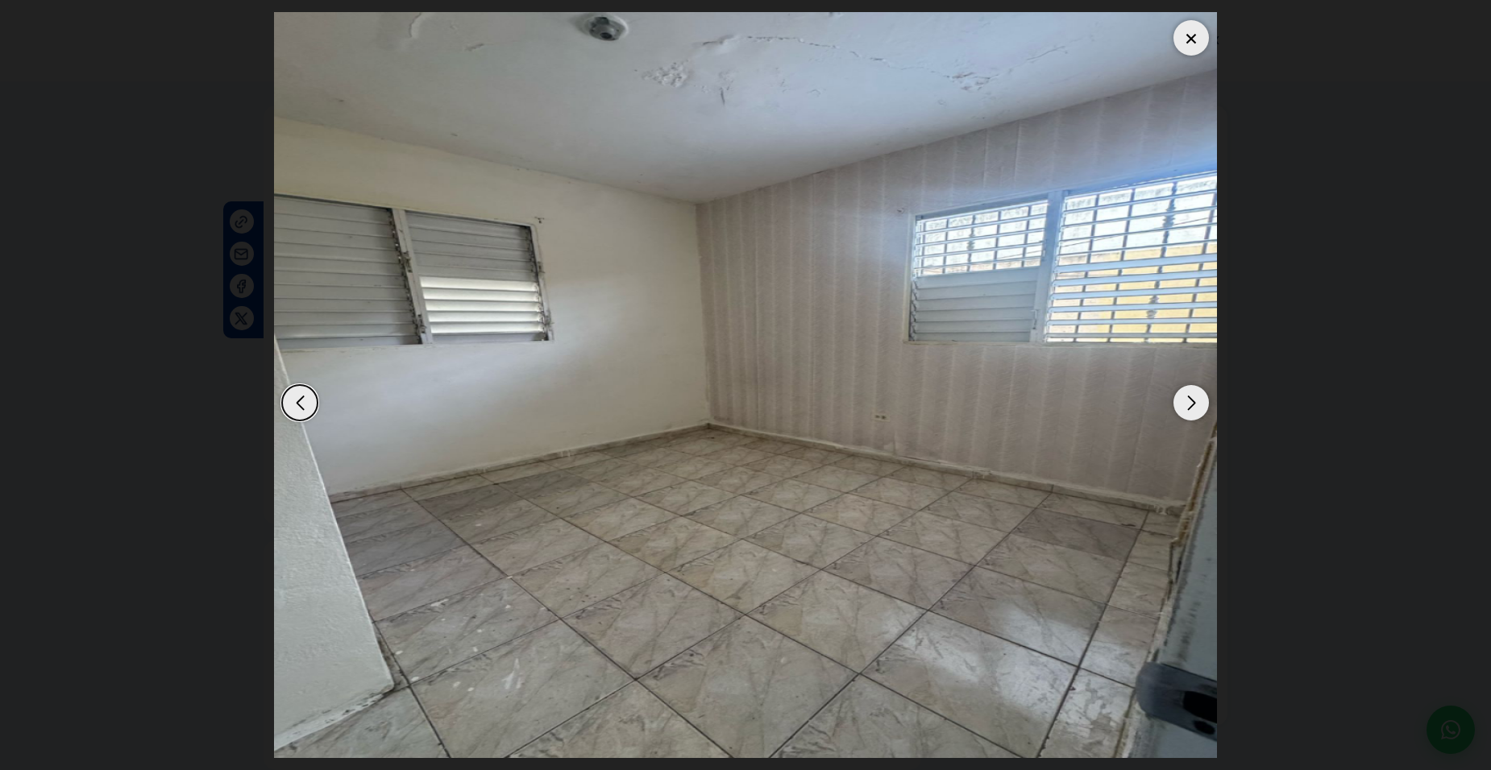
click at [1185, 405] on div "Next slide" at bounding box center [1190, 402] width 35 height 35
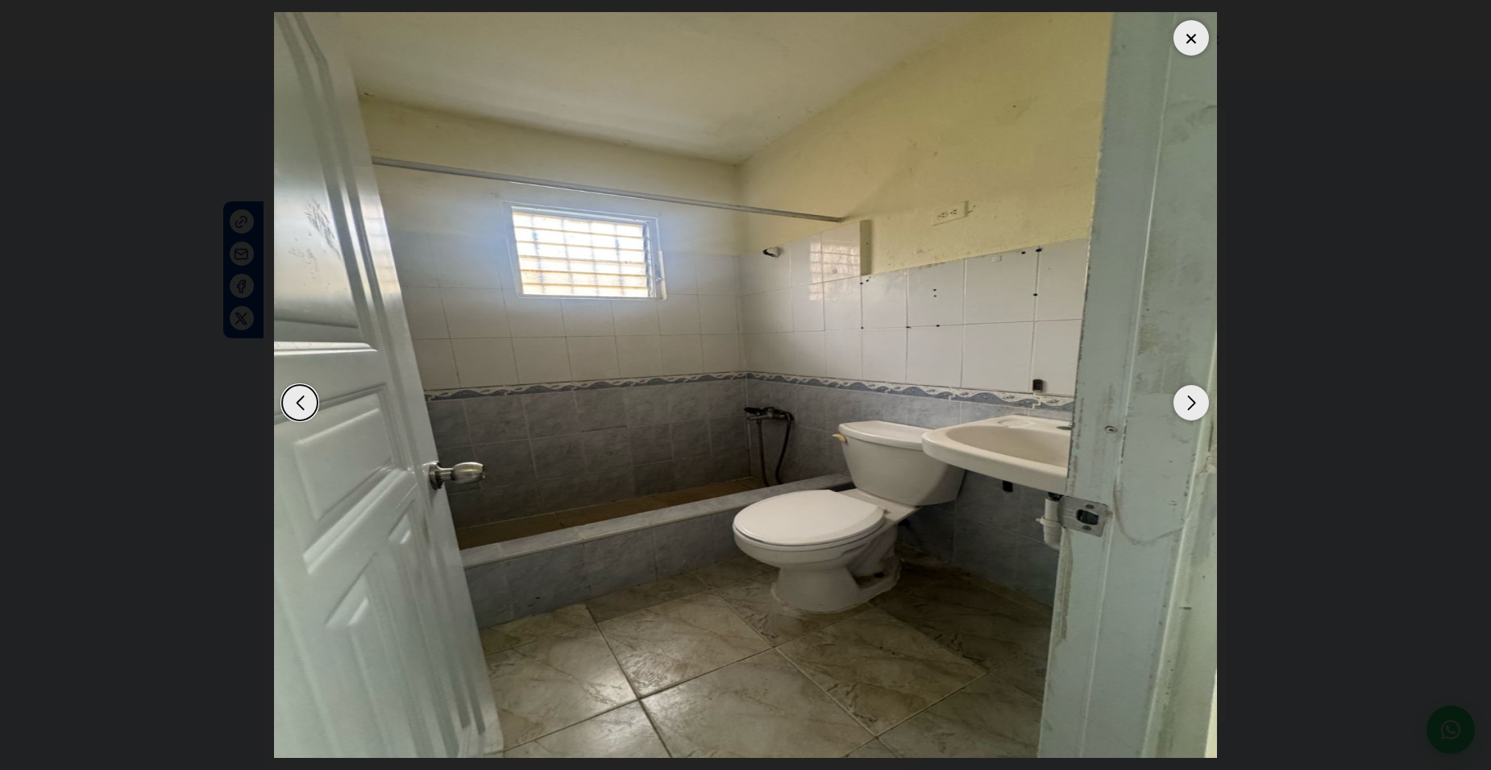
click at [313, 407] on div "Previous slide" at bounding box center [299, 402] width 35 height 35
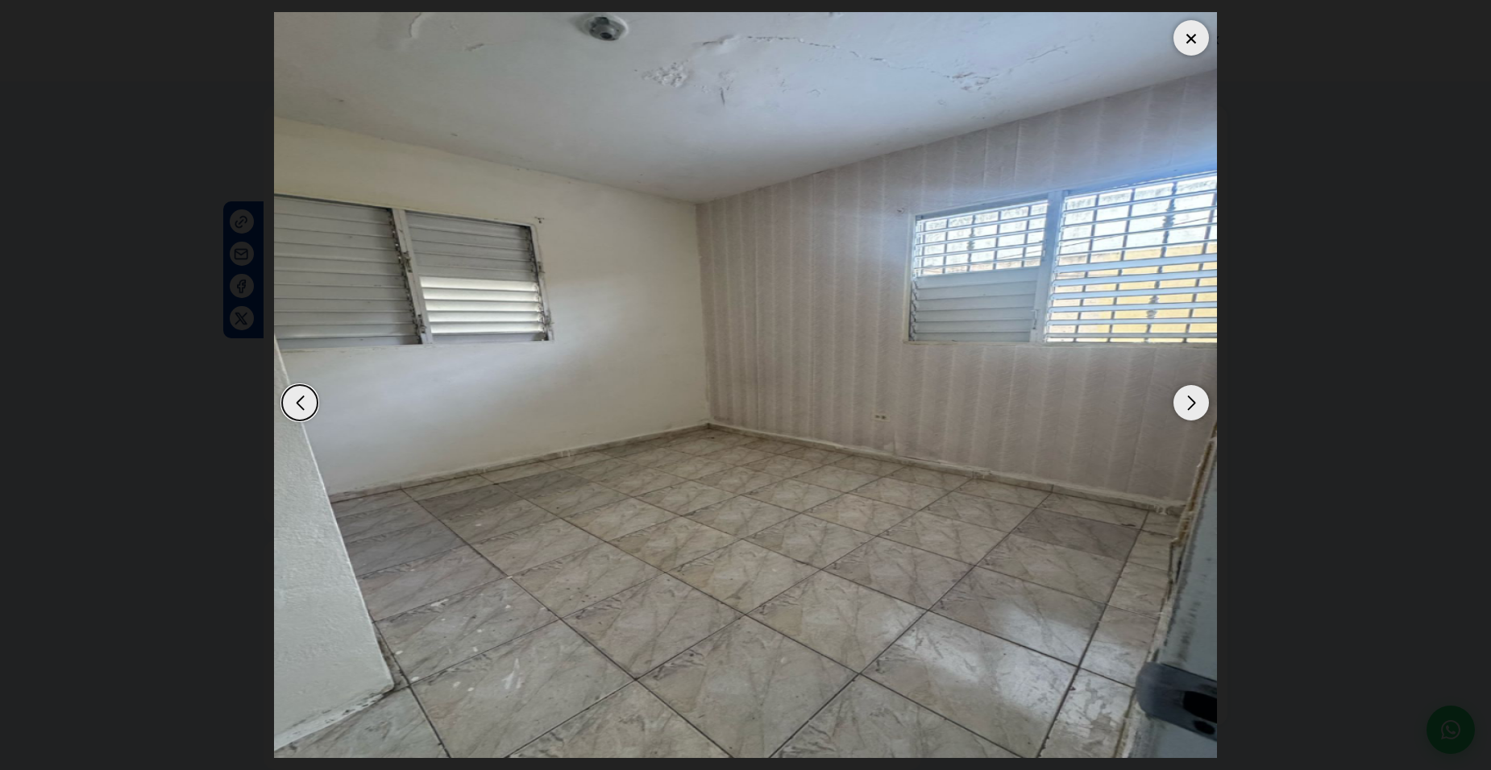
click at [1189, 397] on div "Next slide" at bounding box center [1190, 402] width 35 height 35
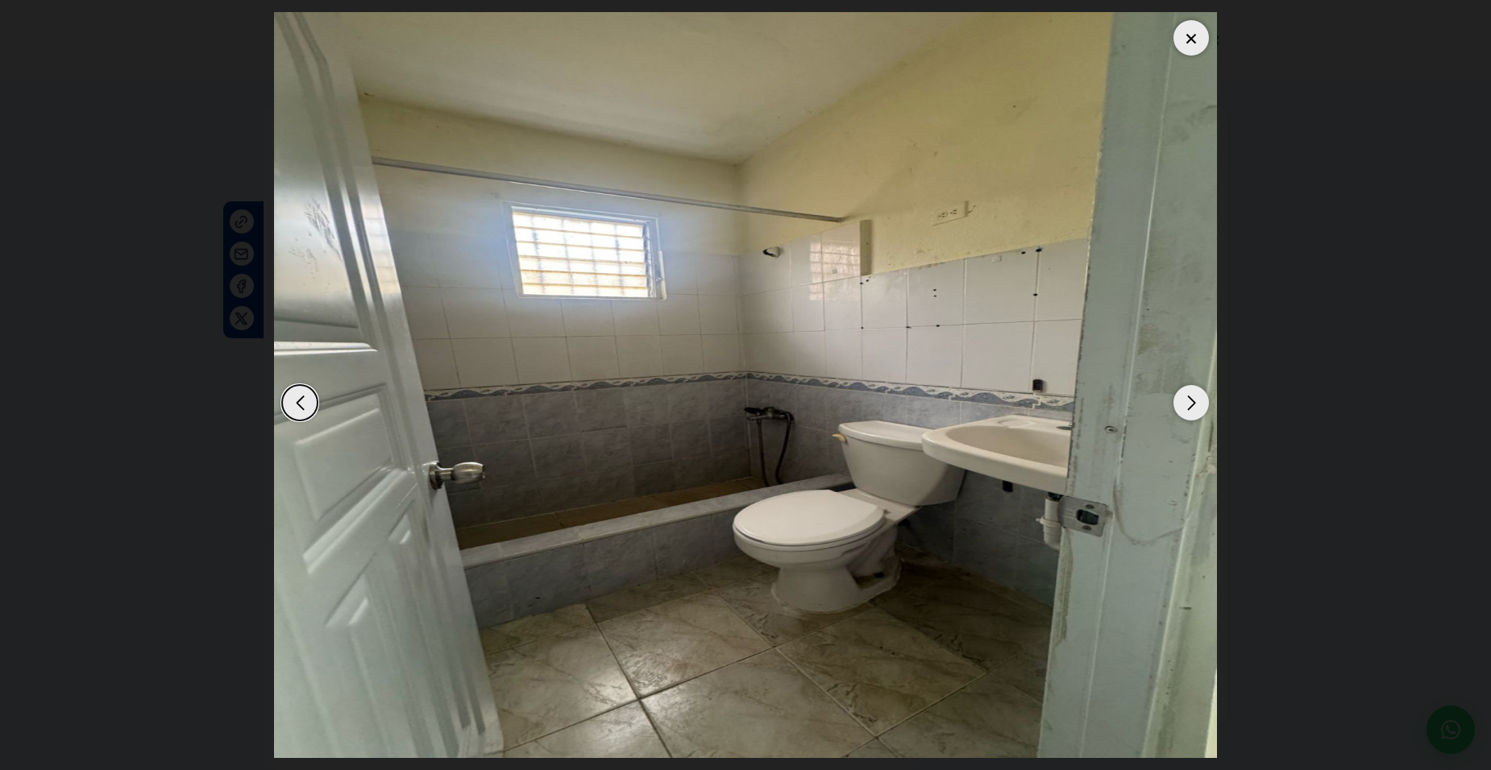
click at [1189, 397] on div "Next slide" at bounding box center [1190, 402] width 35 height 35
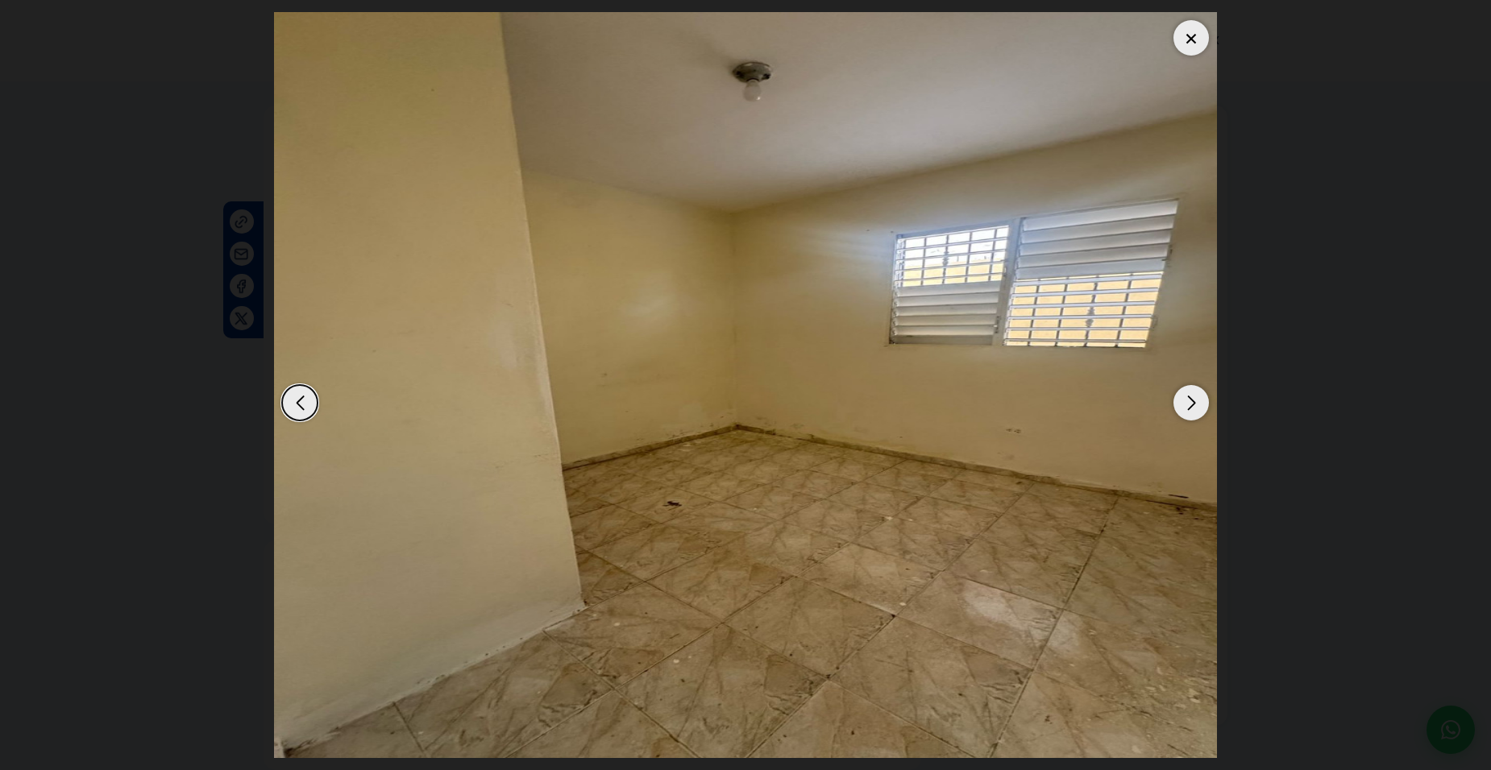
click at [1189, 397] on div "Next slide" at bounding box center [1190, 402] width 35 height 35
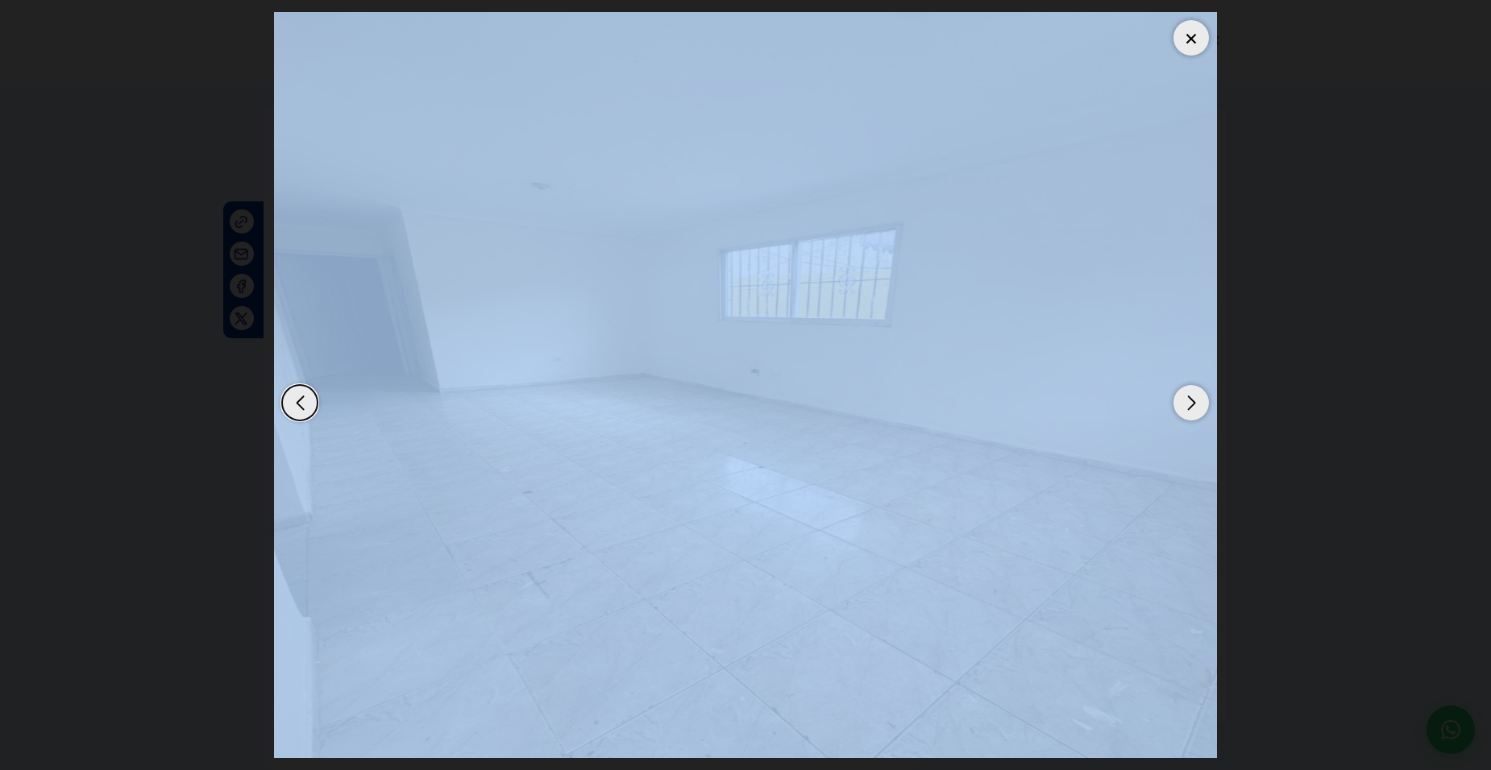
click at [1189, 397] on div "Next slide" at bounding box center [1190, 402] width 35 height 35
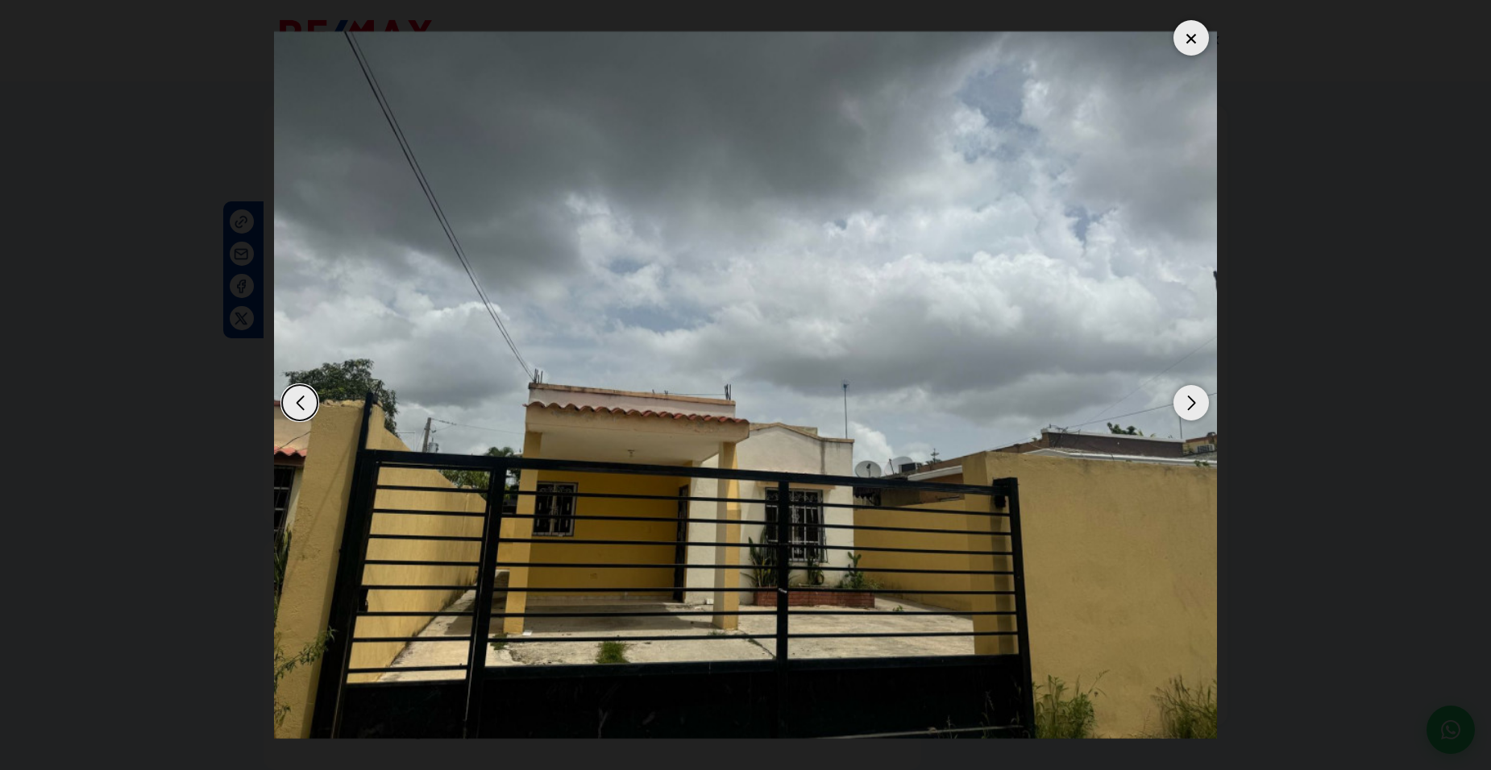
click at [1189, 397] on div "Next slide" at bounding box center [1190, 402] width 35 height 35
drag, startPoint x: 1189, startPoint y: 397, endPoint x: 1199, endPoint y: 226, distance: 172.0
click at [1189, 397] on div "Next slide" at bounding box center [1190, 402] width 35 height 35
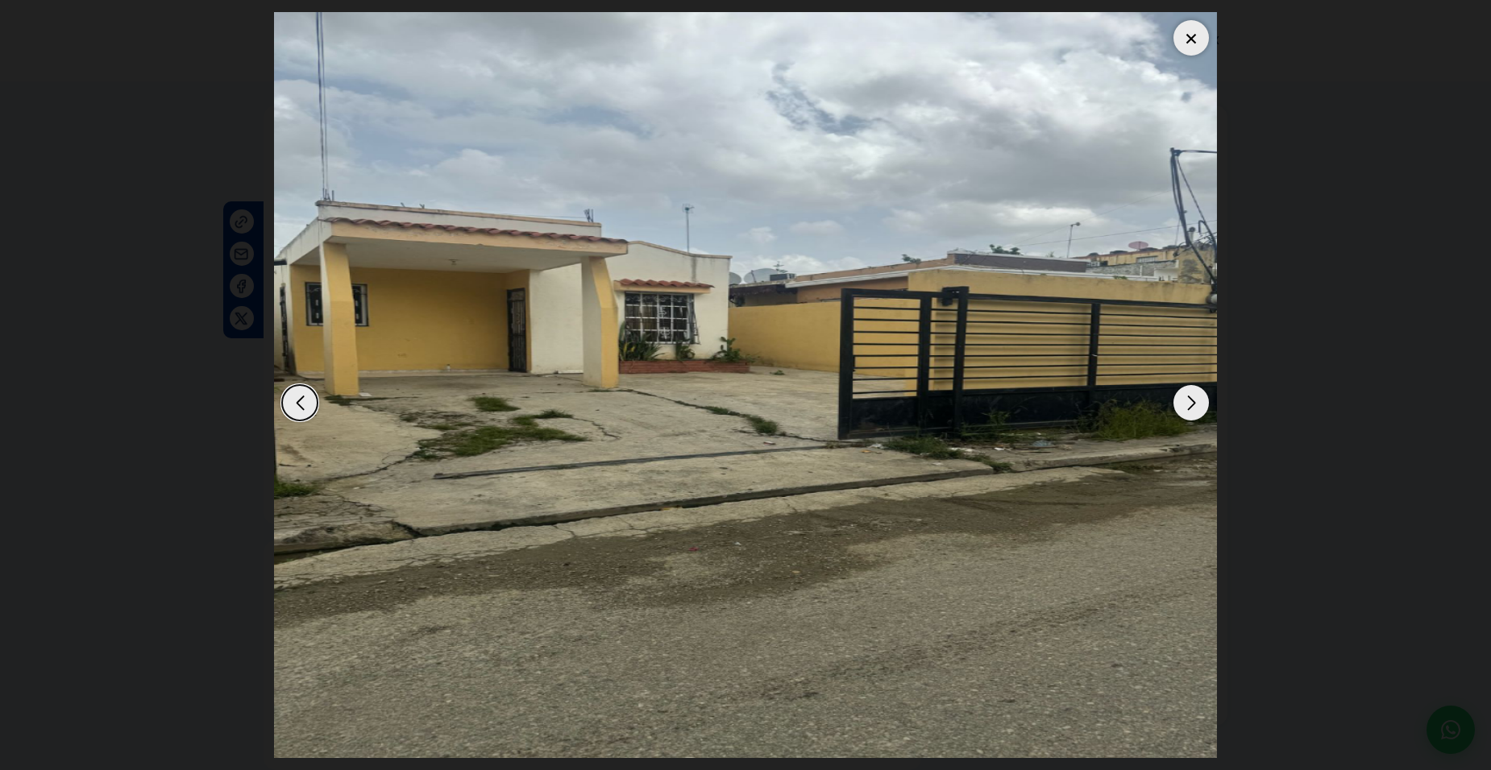
click at [1189, 30] on div at bounding box center [1190, 37] width 35 height 35
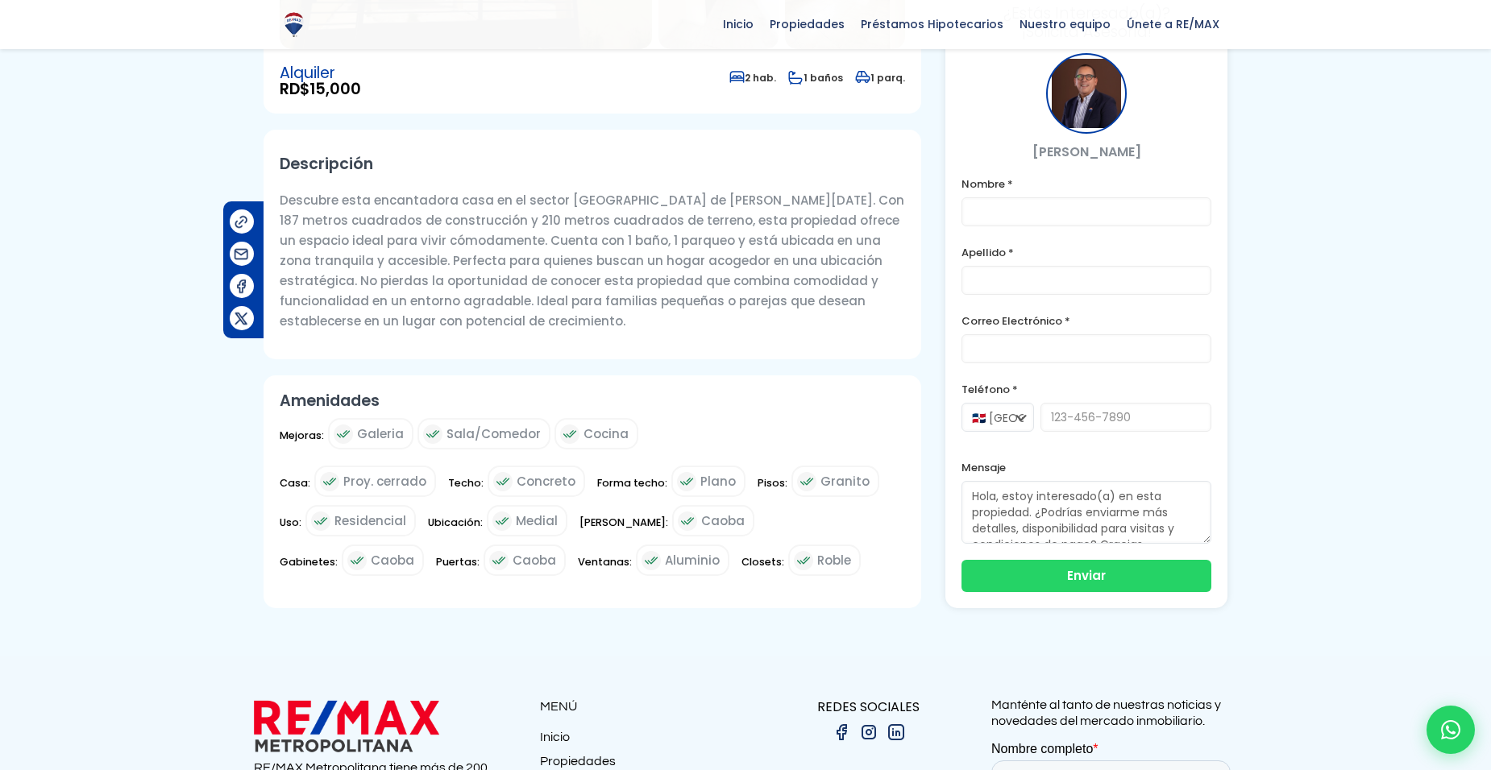
scroll to position [347, 0]
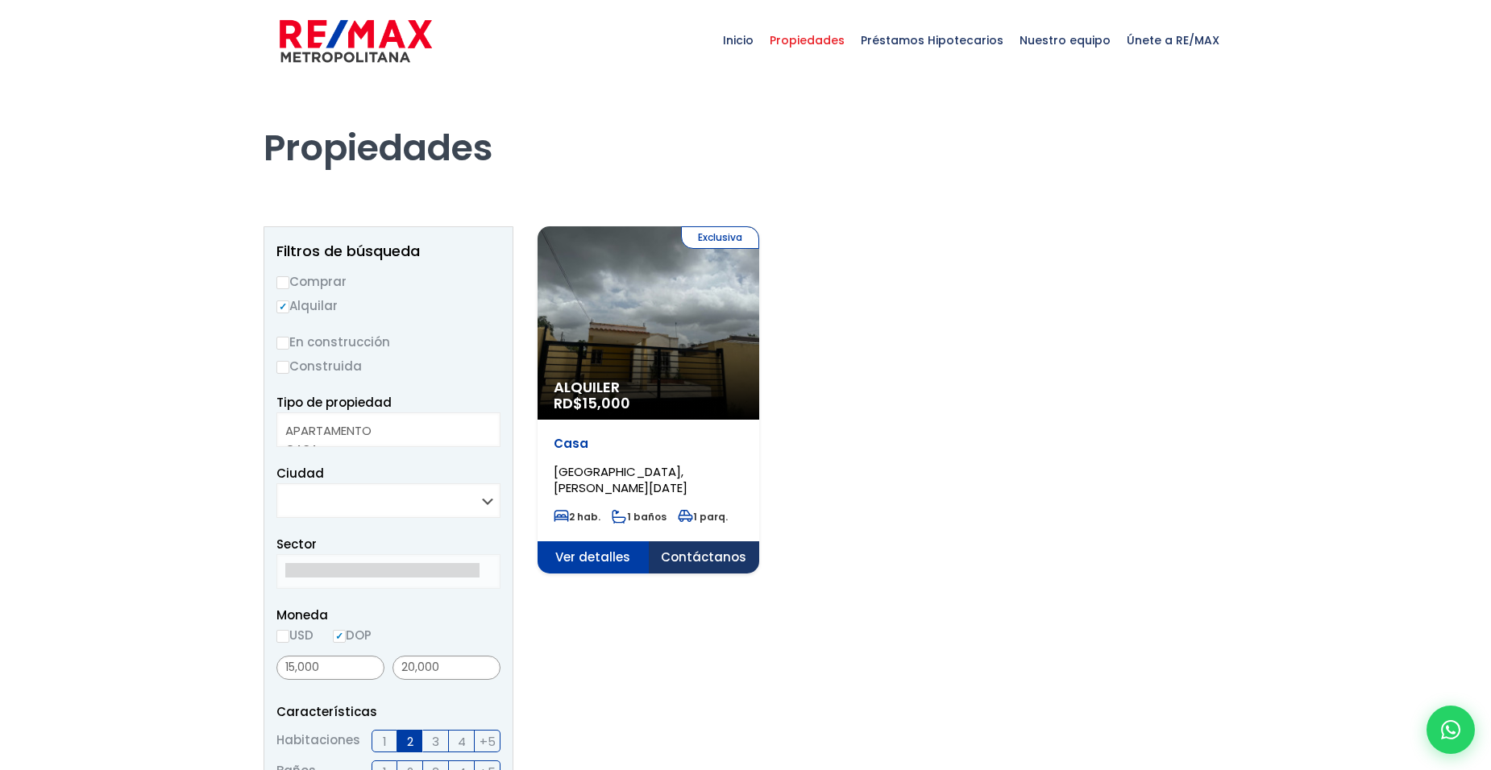
select select
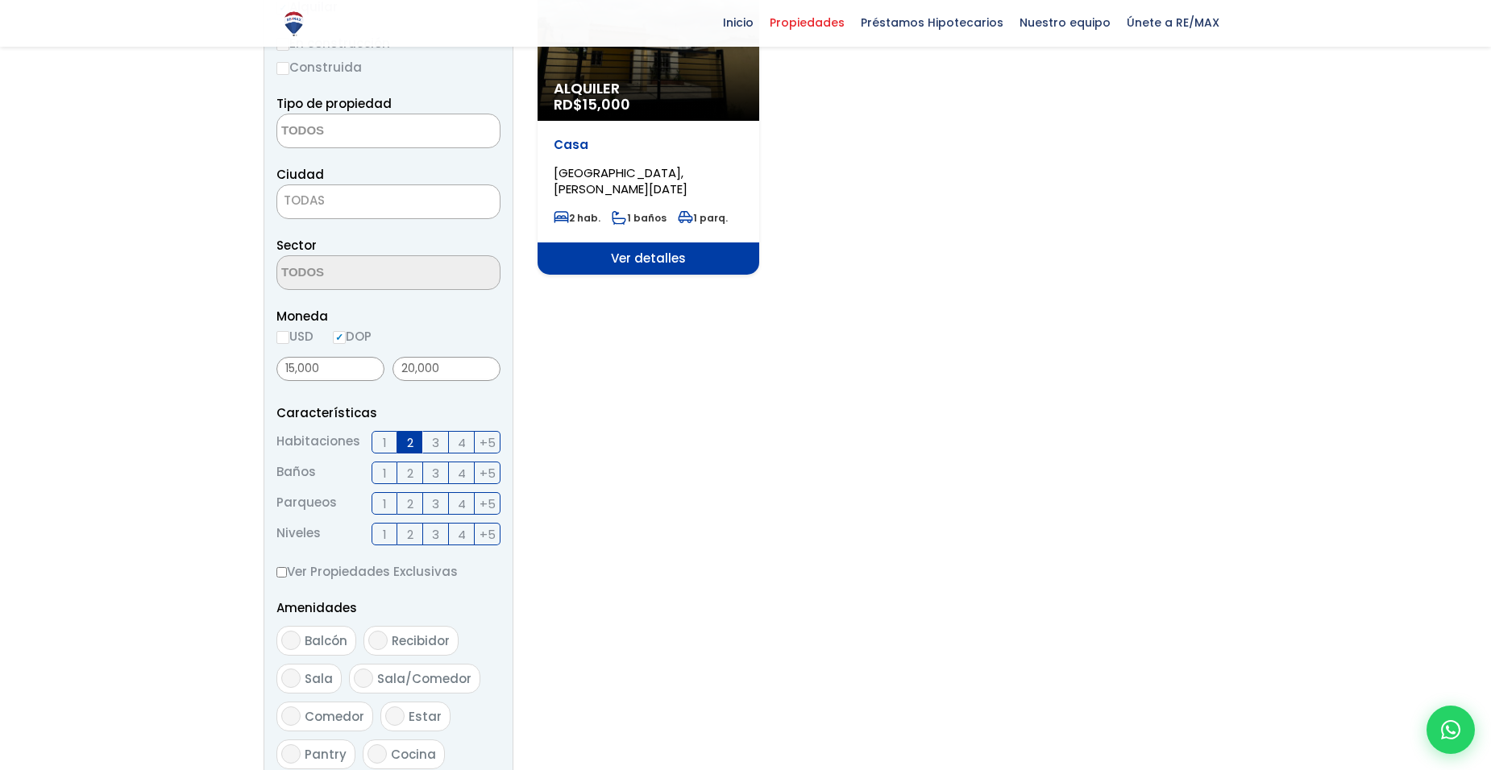
scroll to position [322, 0]
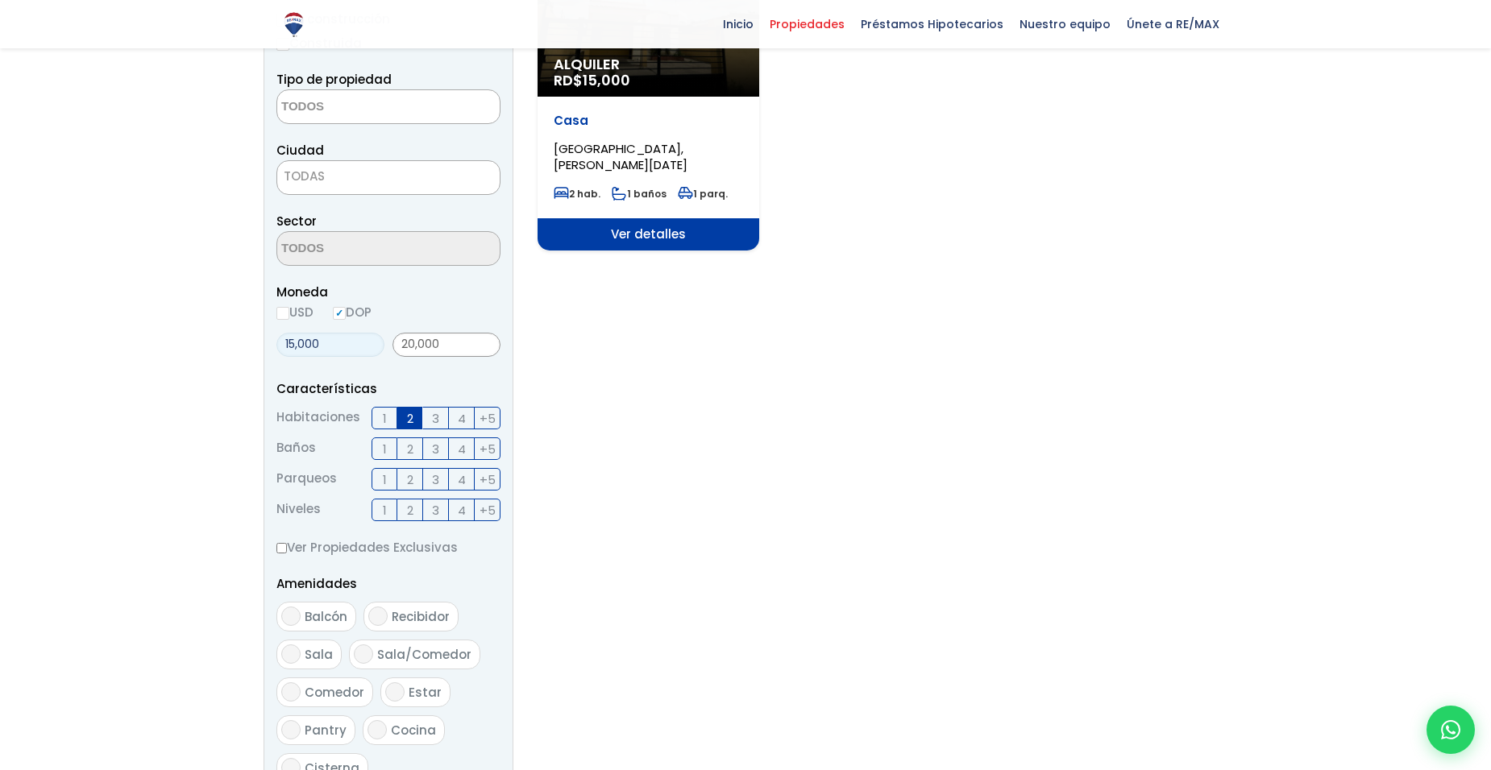
drag, startPoint x: 327, startPoint y: 347, endPoint x: 222, endPoint y: 327, distance: 106.5
click at [222, 328] on section "Propiedades Todas las Propiedades Comprar Alquilar Tipo de propiedad APARTAMENT…" at bounding box center [745, 401] width 1491 height 1286
click at [498, 547] on label "Ver Propiedades Exclusivas" at bounding box center [388, 547] width 224 height 20
click at [287, 547] on input "Ver Propiedades Exclusivas" at bounding box center [281, 548] width 10 height 10
click at [281, 545] on input "Ver Propiedades Exclusivas" at bounding box center [281, 548] width 10 height 10
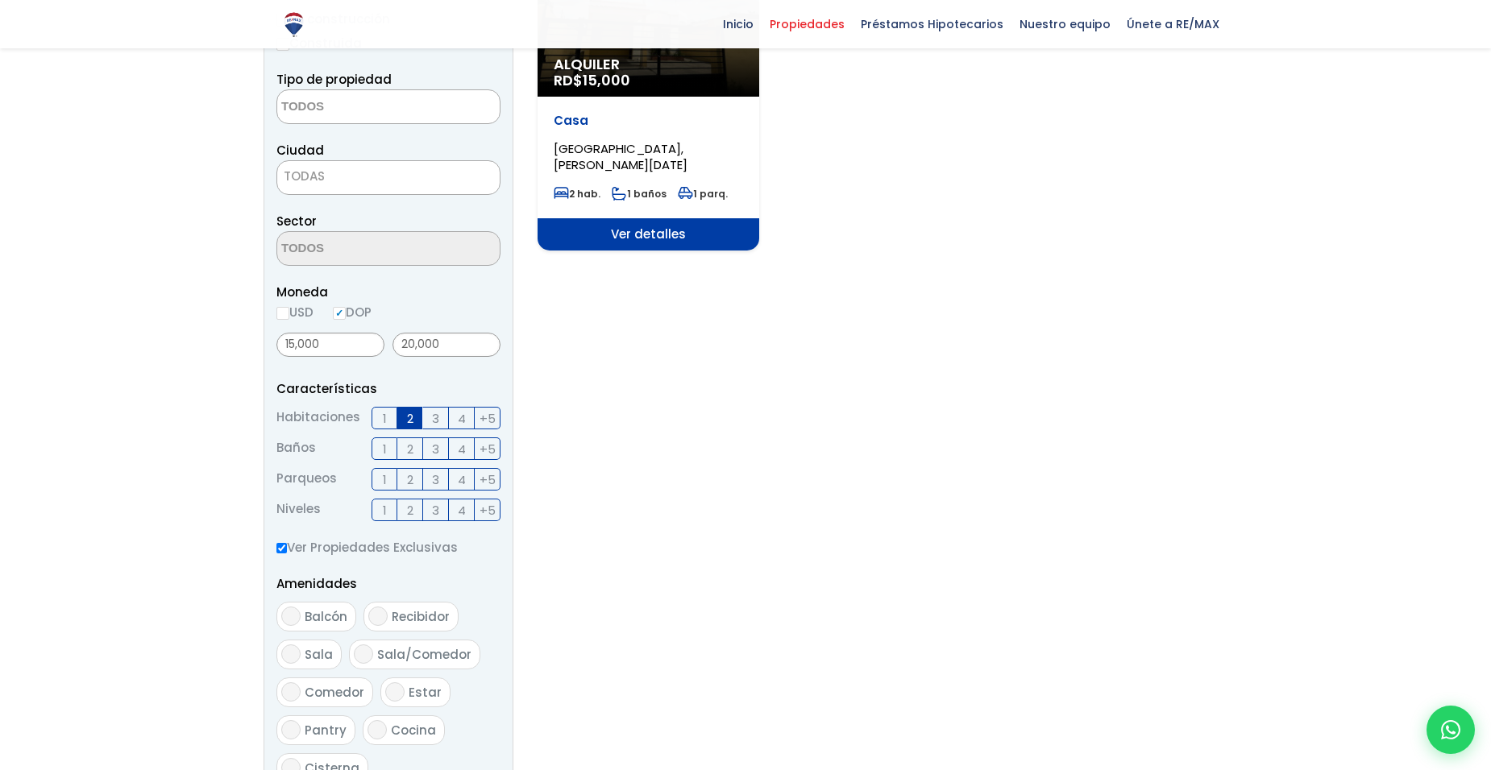
checkbox input "false"
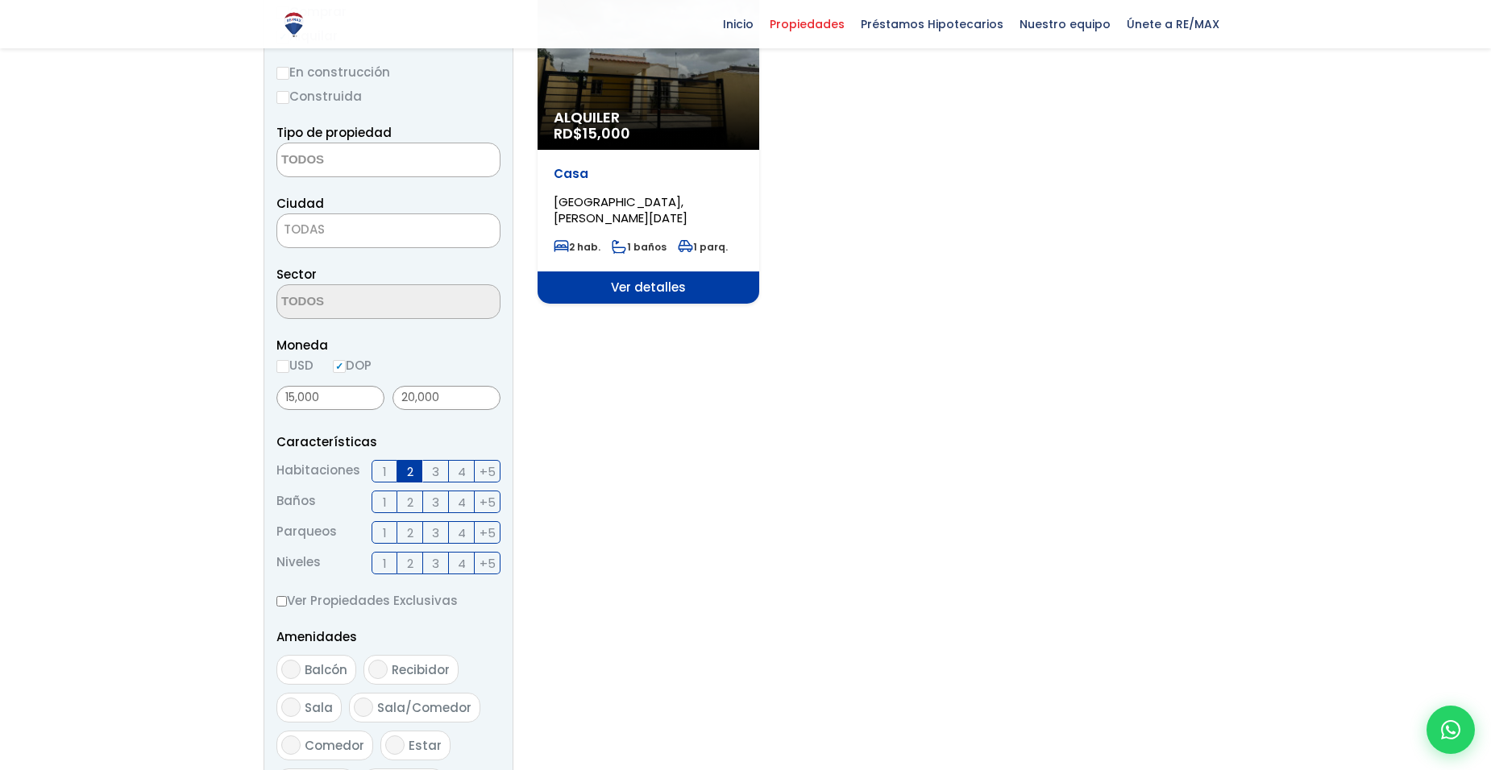
scroll to position [242, 0]
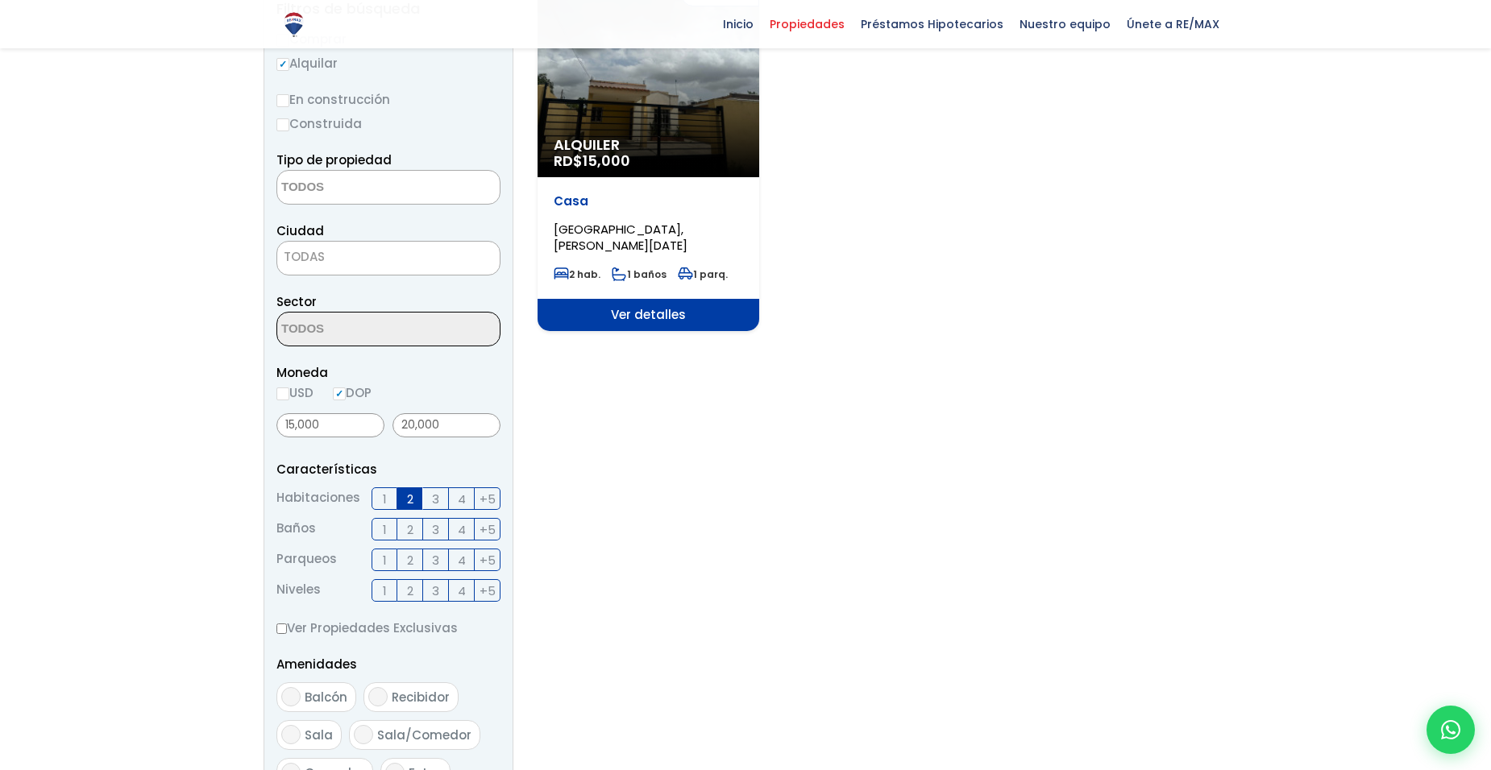
click at [371, 256] on span "TODAS" at bounding box center [388, 257] width 222 height 23
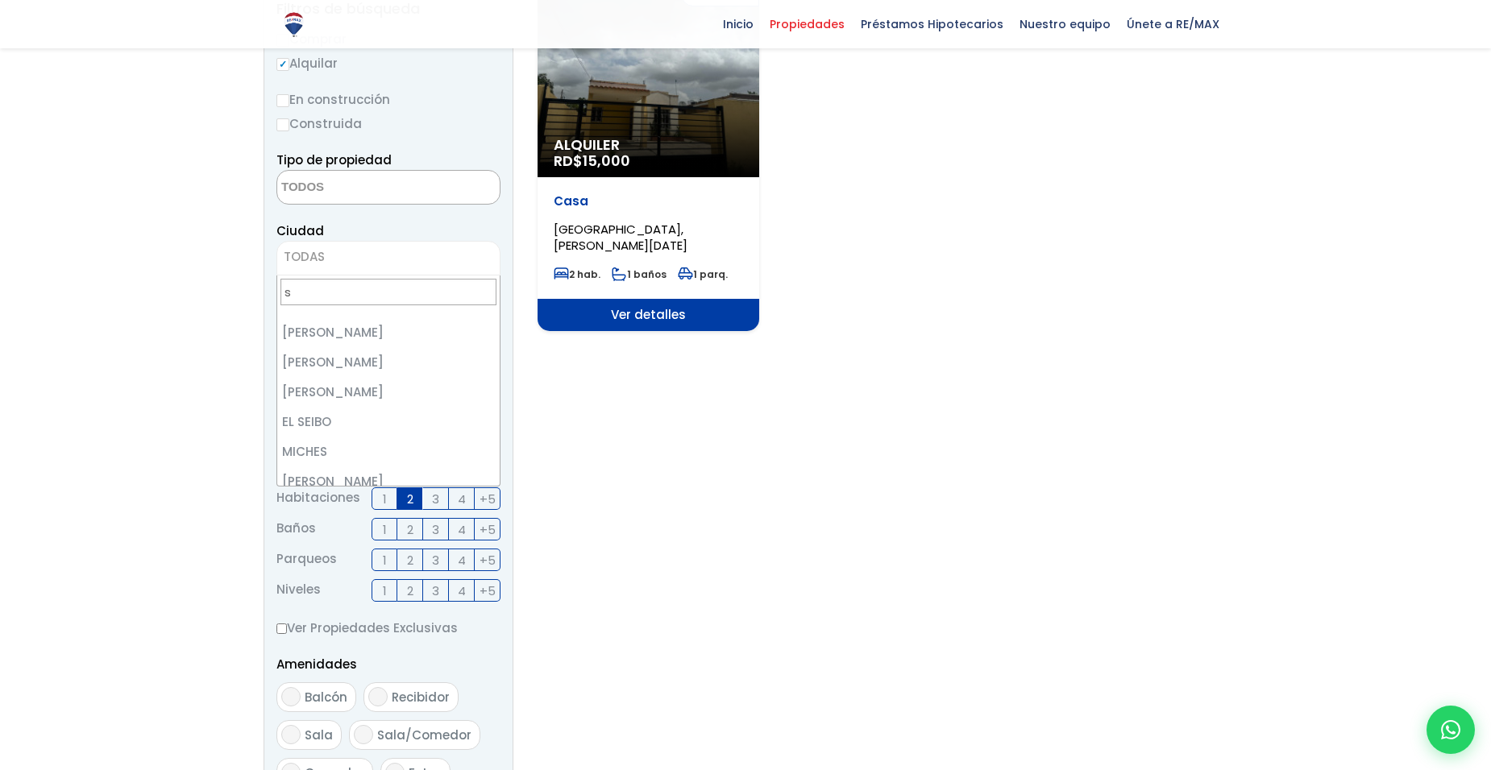
scroll to position [0, 0]
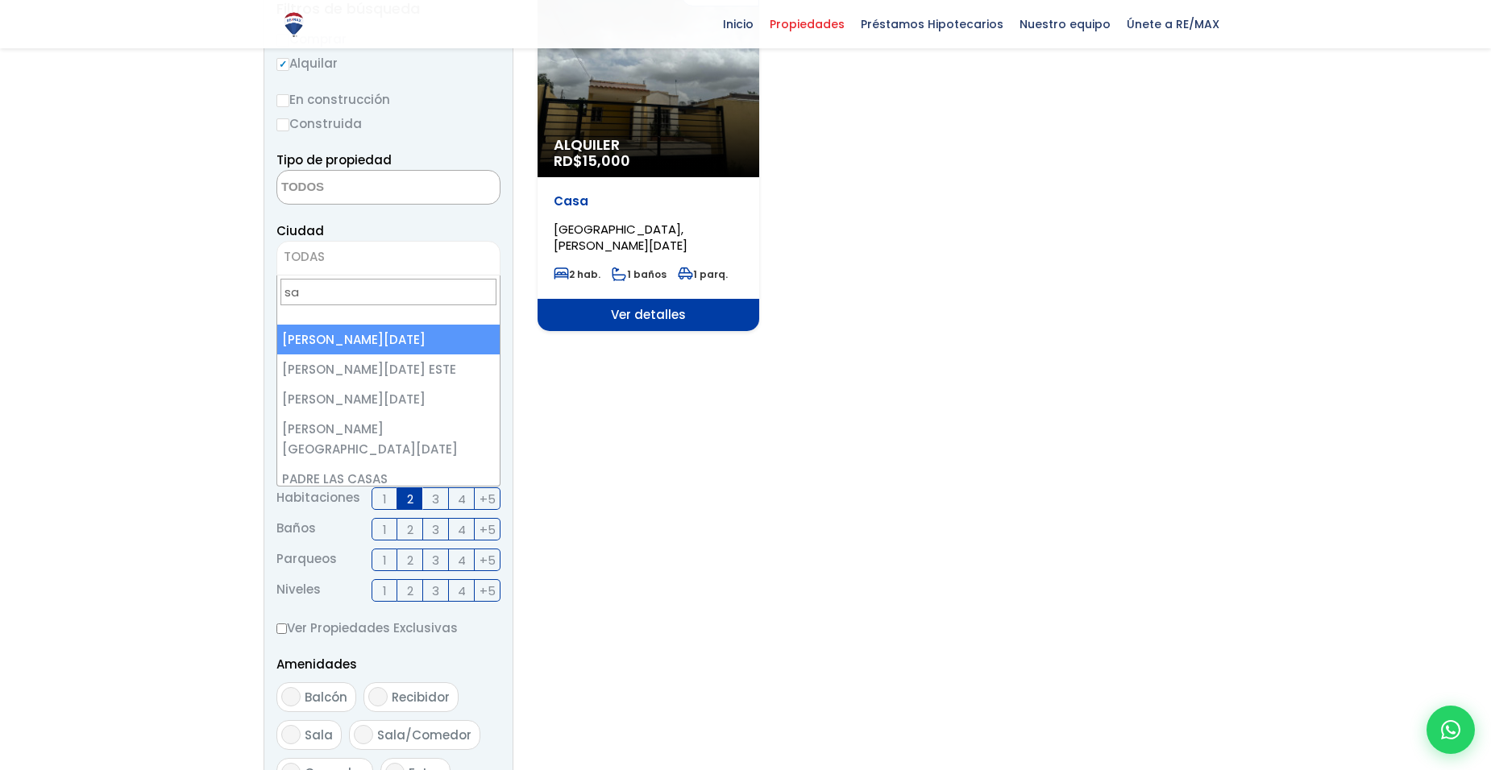
type input "s"
type input "d"
select select "1"
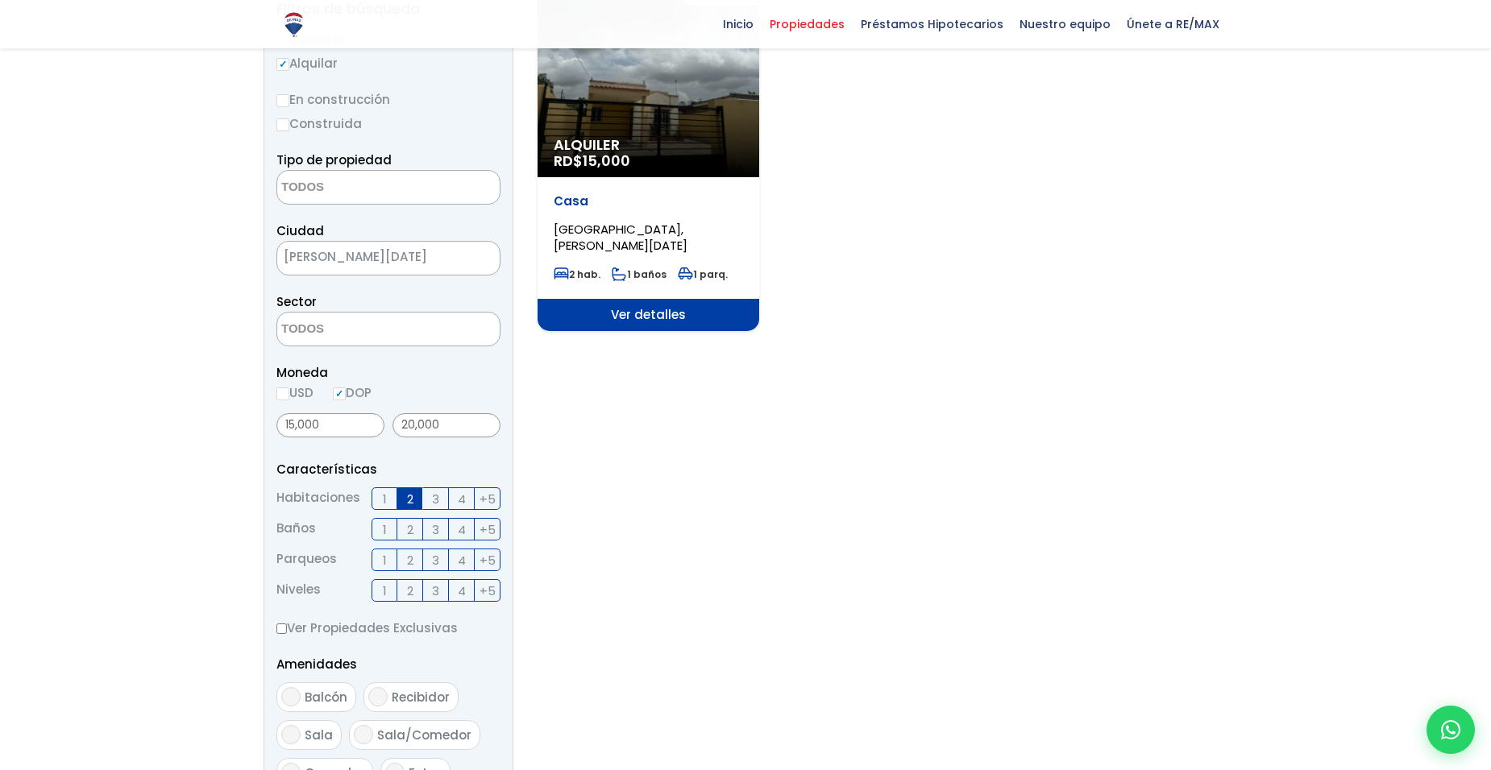
click at [400, 181] on textarea "Search" at bounding box center [355, 188] width 156 height 35
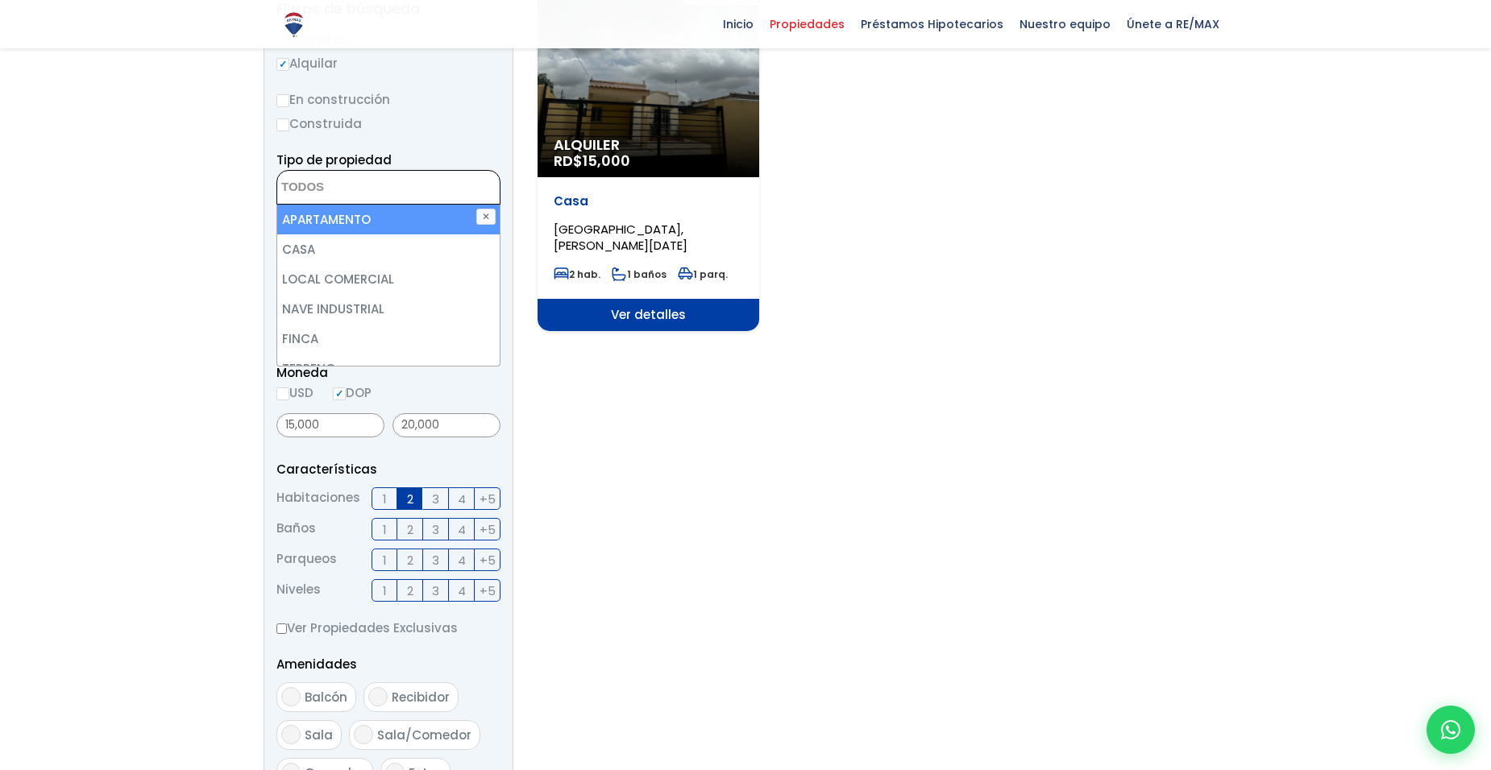
click at [368, 213] on li "APARTAMENTO" at bounding box center [388, 220] width 222 height 30
select select "apartment"
click at [639, 469] on section "Exclusiva Alquiler RD$ 15,000 Casa HATO NUEVO, SANTO DOMINGO OESTE 2 hab. 1 bañ…" at bounding box center [882, 532] width 690 height 1097
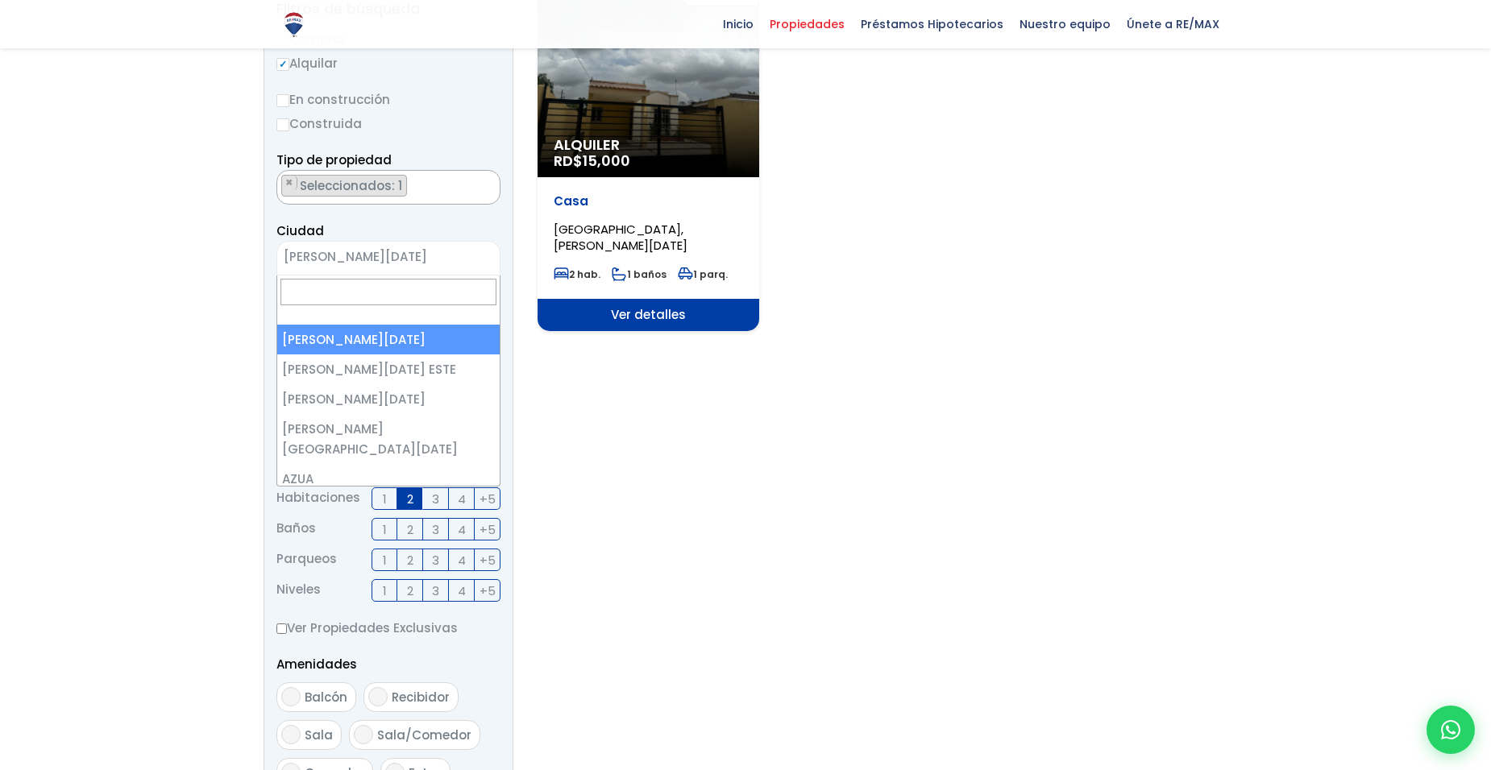
click at [446, 260] on span "[PERSON_NAME][DATE]" at bounding box center [368, 257] width 182 height 23
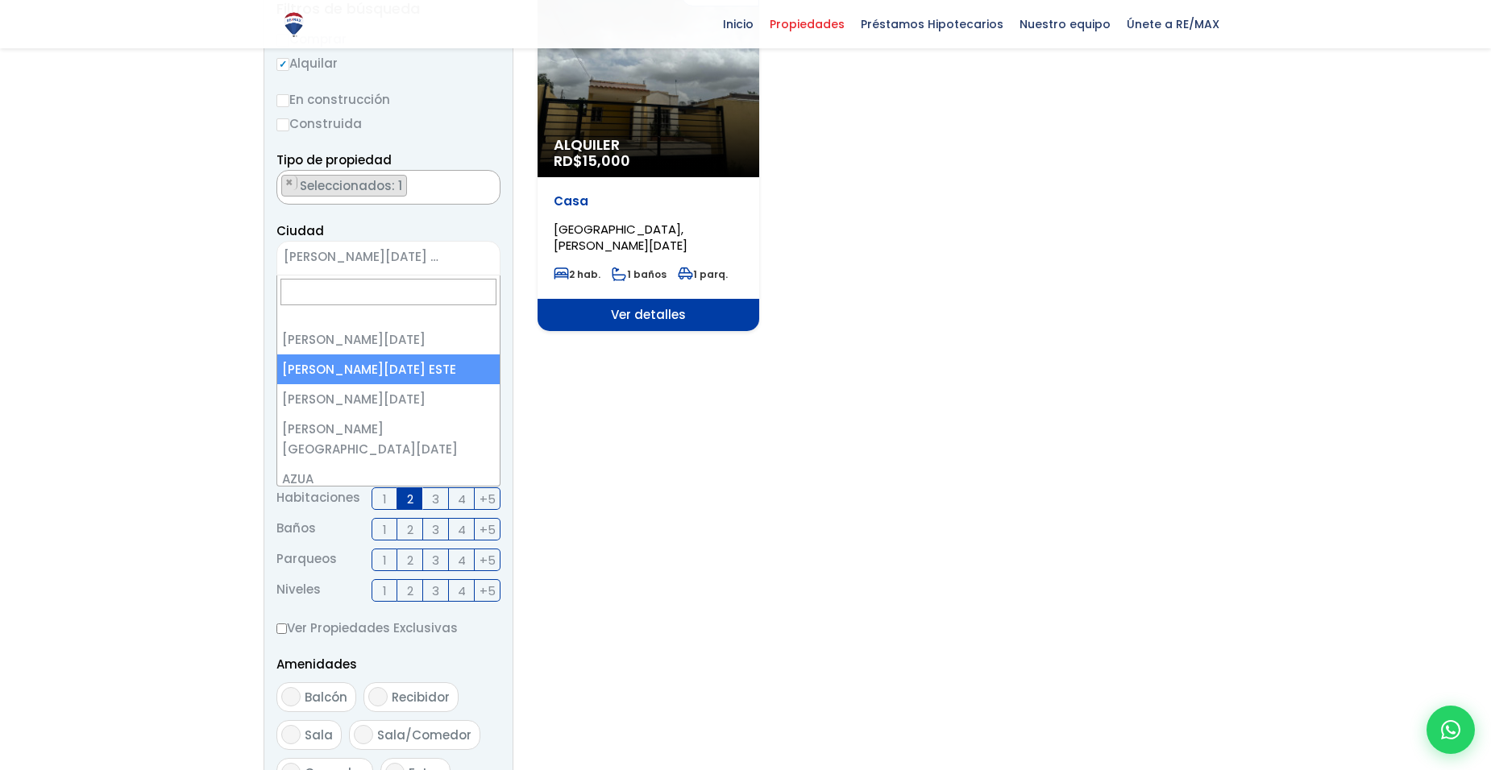
drag, startPoint x: 445, startPoint y: 251, endPoint x: 204, endPoint y: 242, distance: 241.1
click at [204, 242] on section "Propiedades Todas las Propiedades Comprar Alquilar Tipo de propiedad APARTAMENT…" at bounding box center [745, 482] width 1491 height 1286
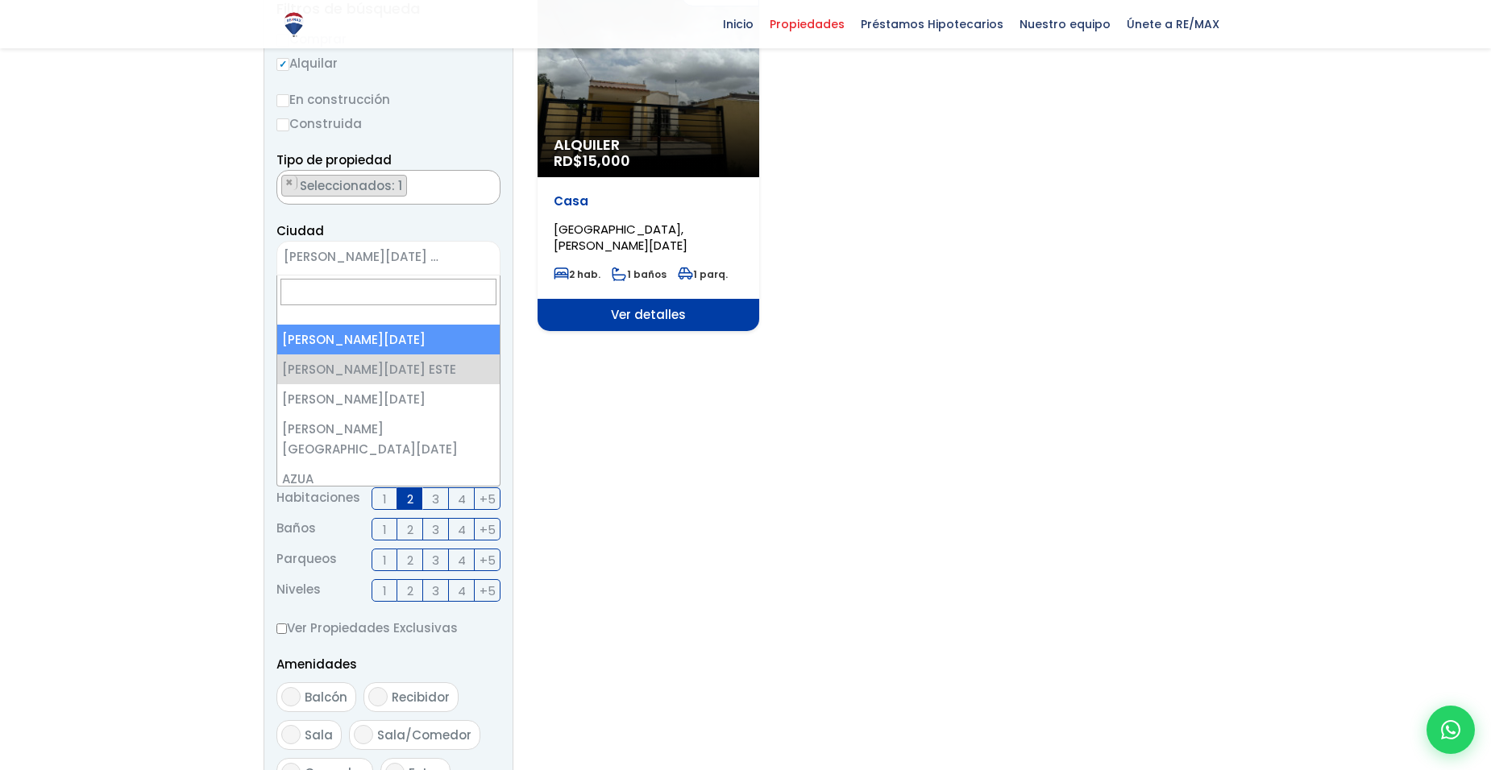
select select "1"
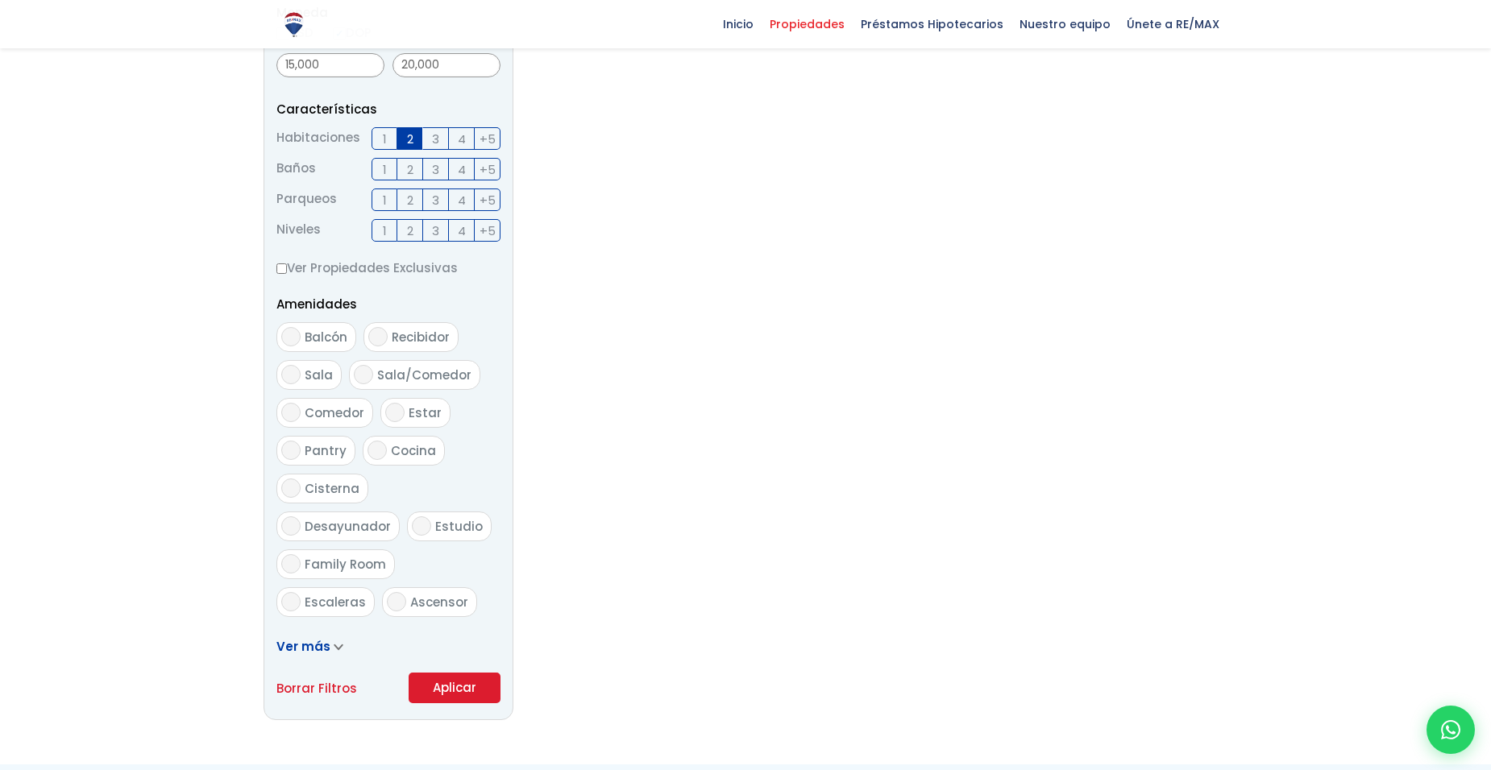
scroll to position [725, 0]
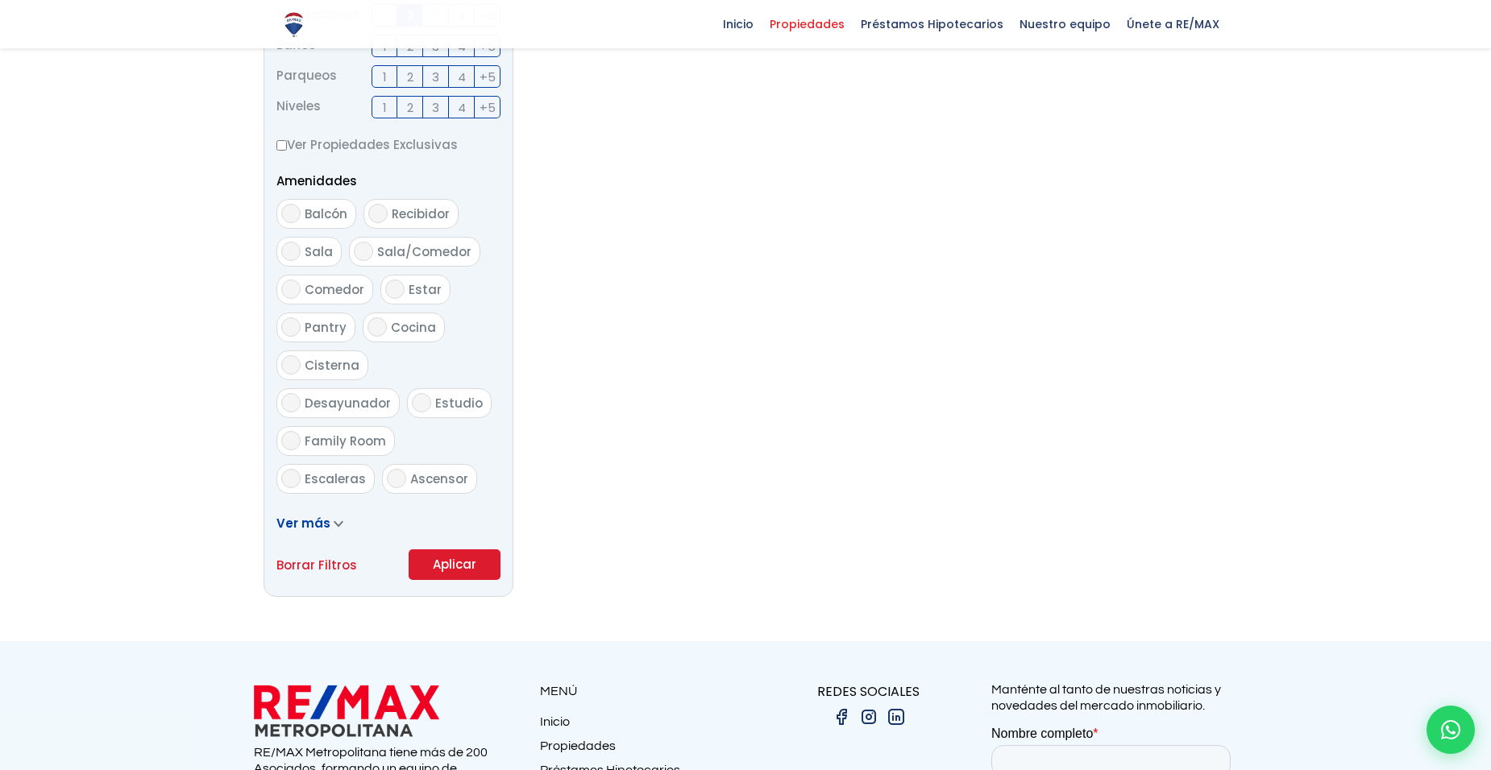
click at [449, 561] on button "Aplicar" at bounding box center [455, 565] width 92 height 31
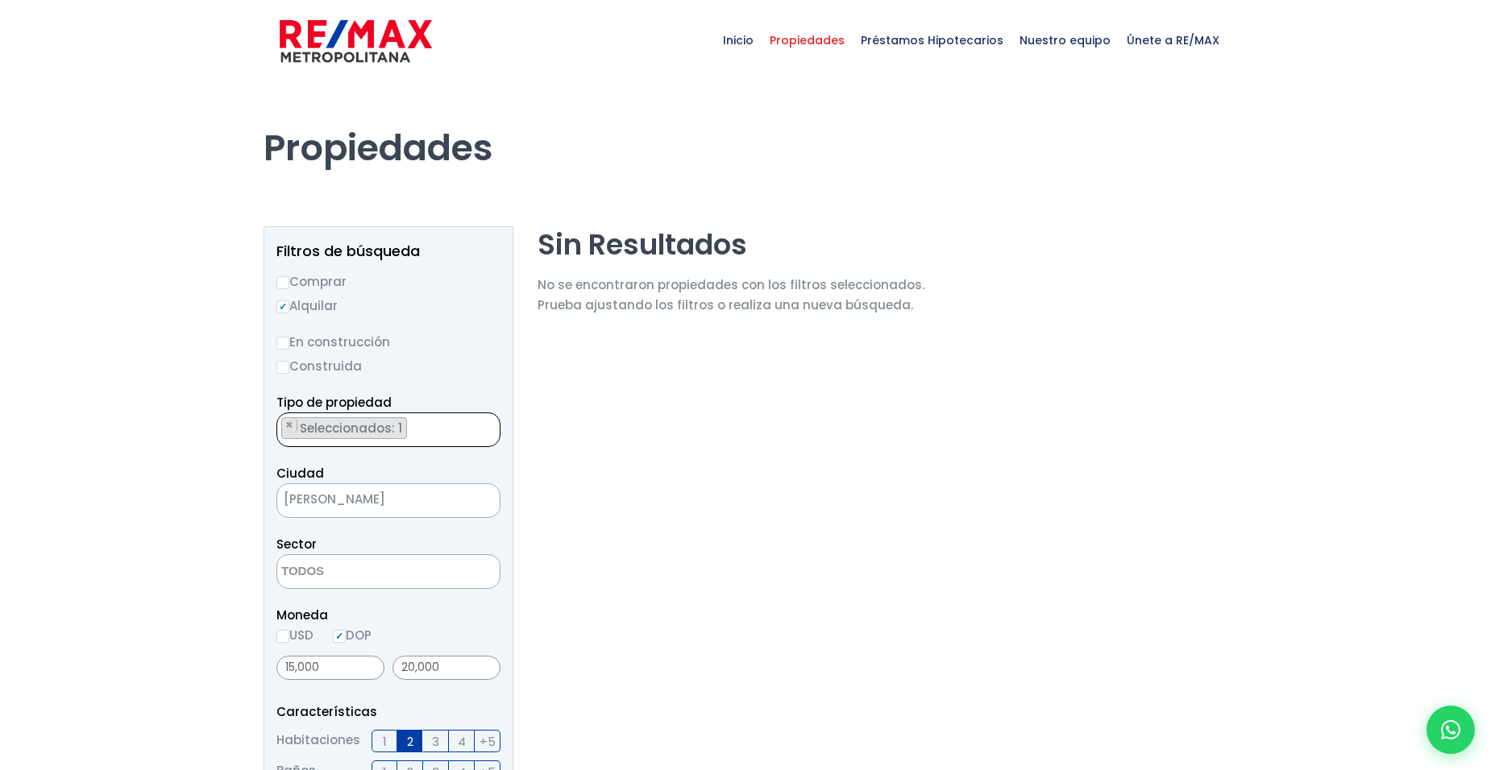
click at [347, 430] on span "Seleccionados: 1" at bounding box center [352, 428] width 108 height 17
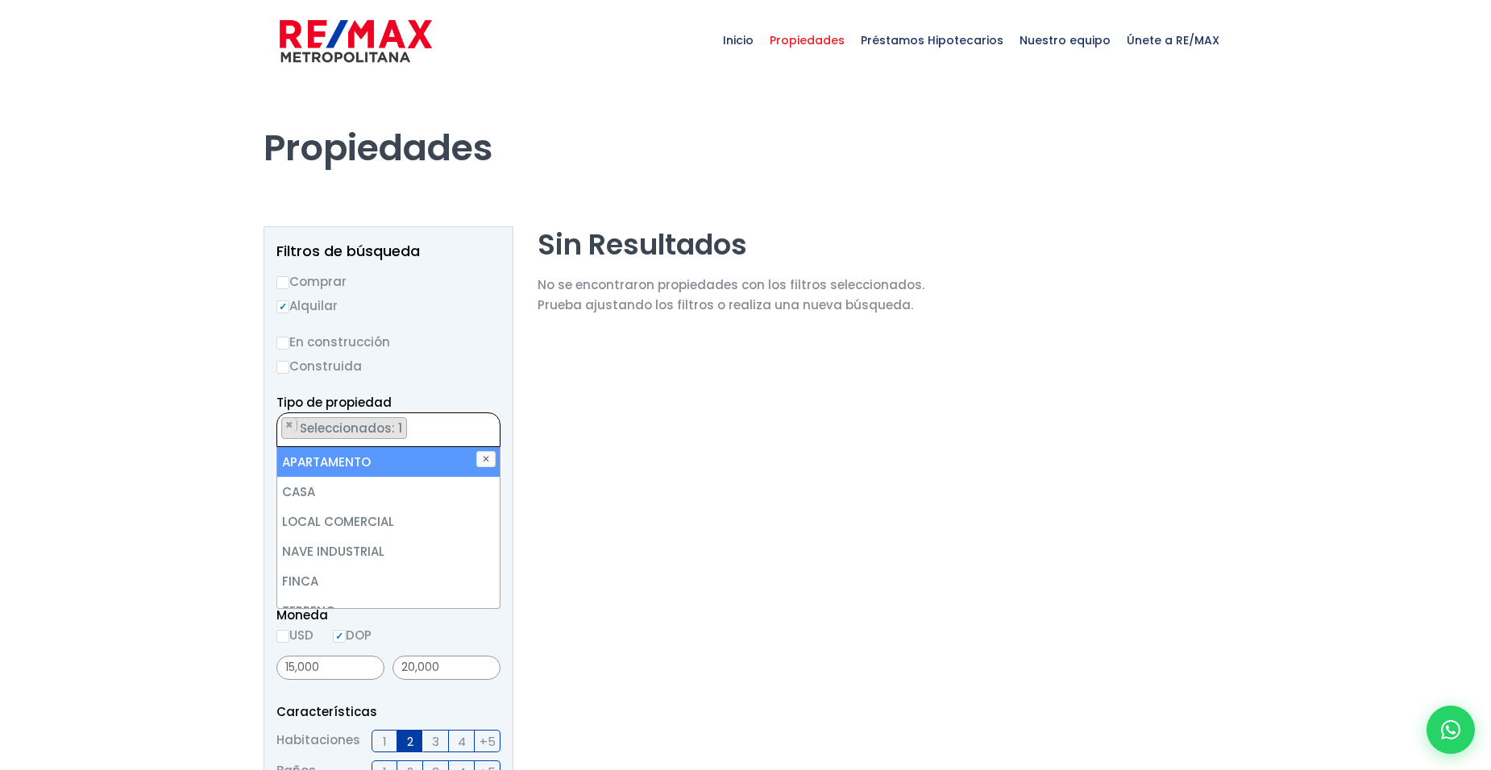
click at [716, 434] on section "Sin Resultados No se encontraron propiedades con los filtros seleccionados. Pru…" at bounding box center [730, 774] width 387 height 1097
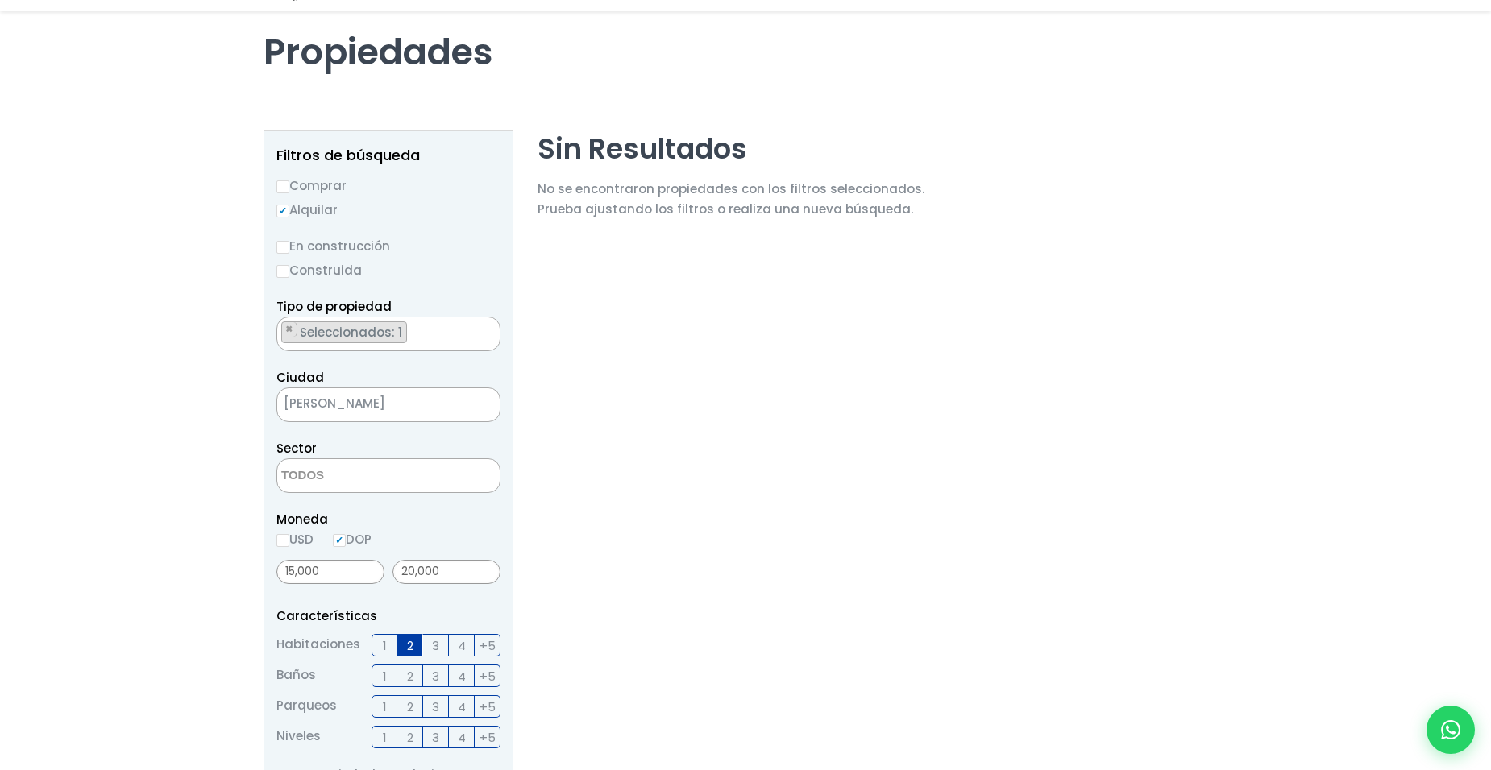
scroll to position [242, 0]
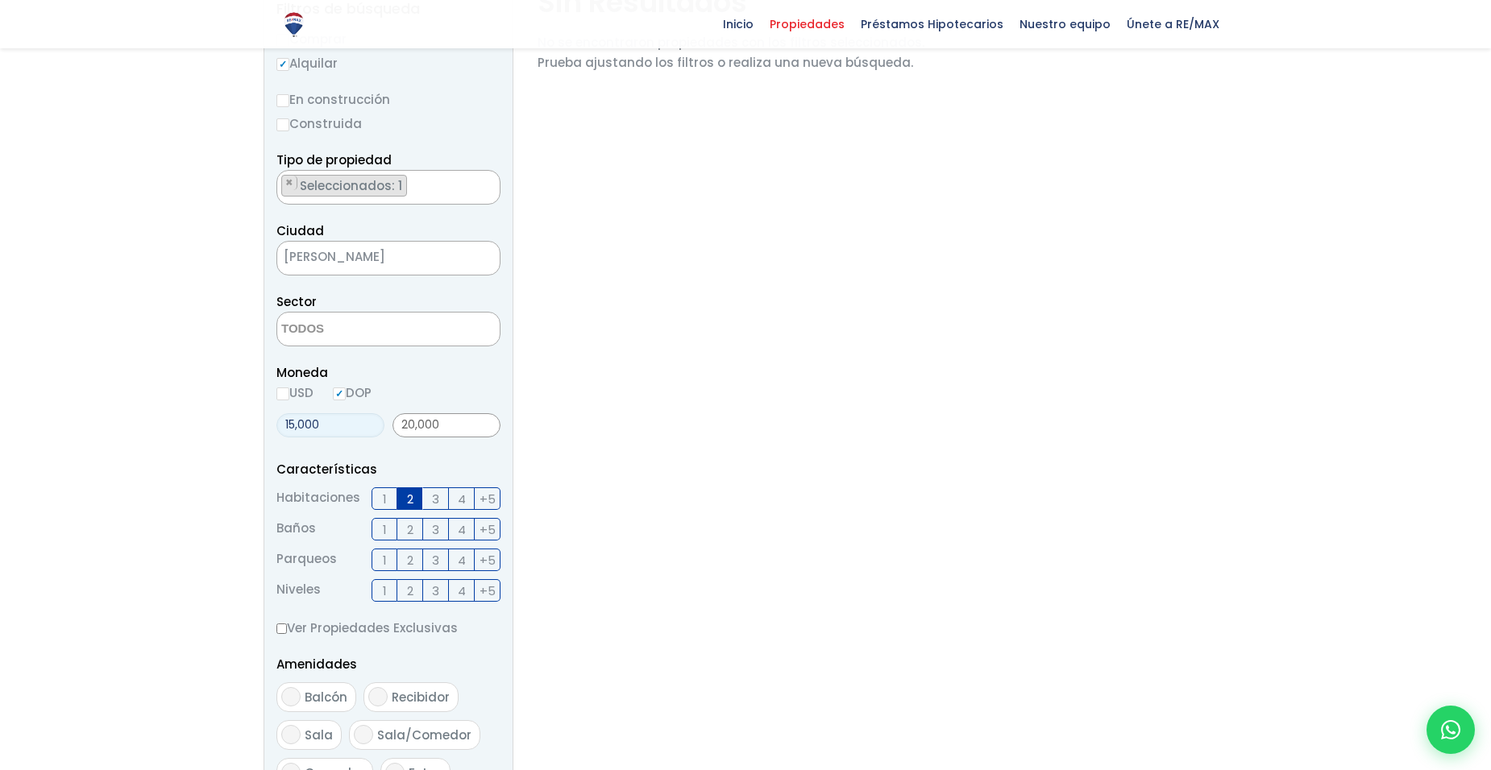
drag, startPoint x: 342, startPoint y: 426, endPoint x: 127, endPoint y: 444, distance: 215.9
click at [129, 446] on section "Propiedades Todas las Propiedades Comprar Alquilar Tipo de propiedad APARTAMENT…" at bounding box center [745, 482] width 1491 height 1286
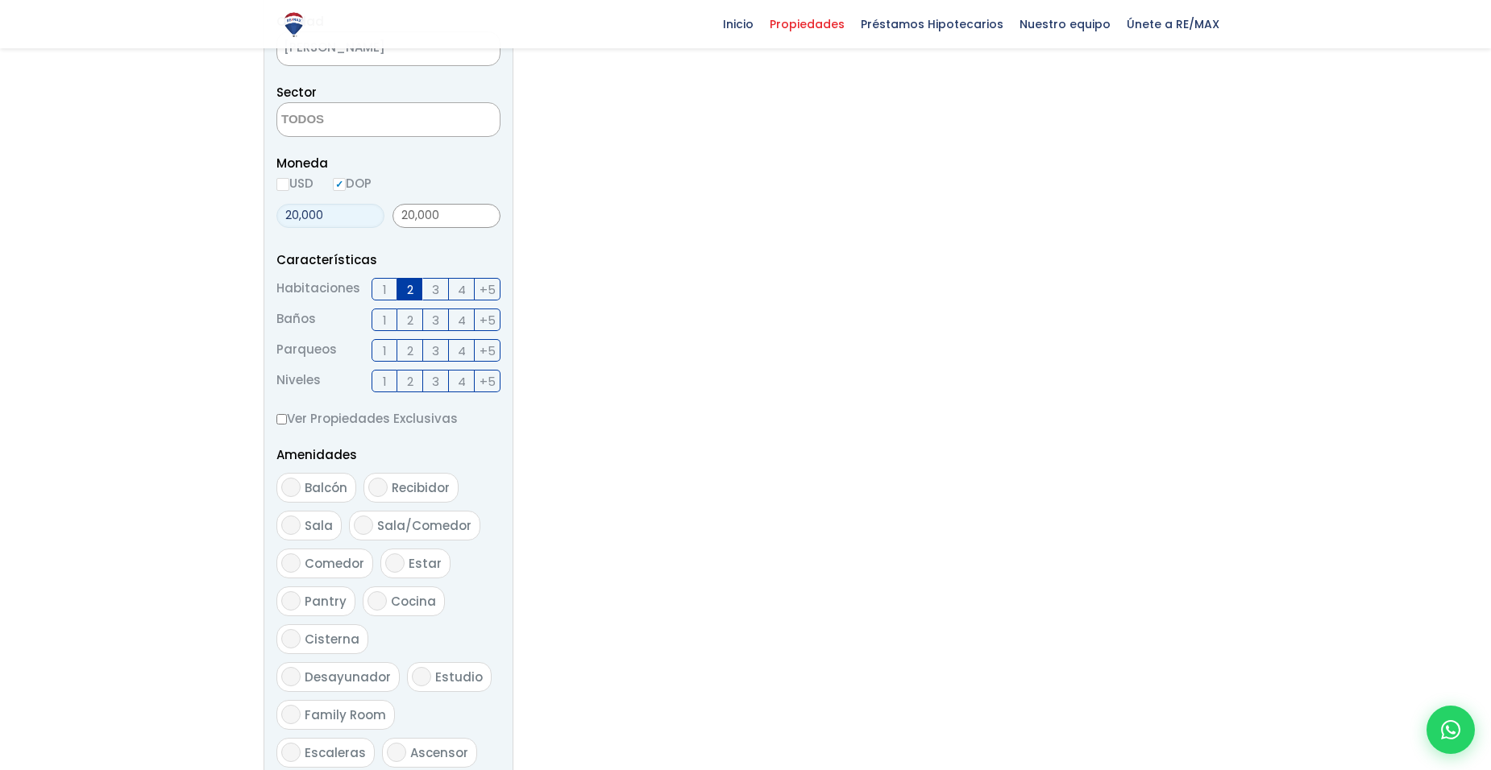
scroll to position [725, 0]
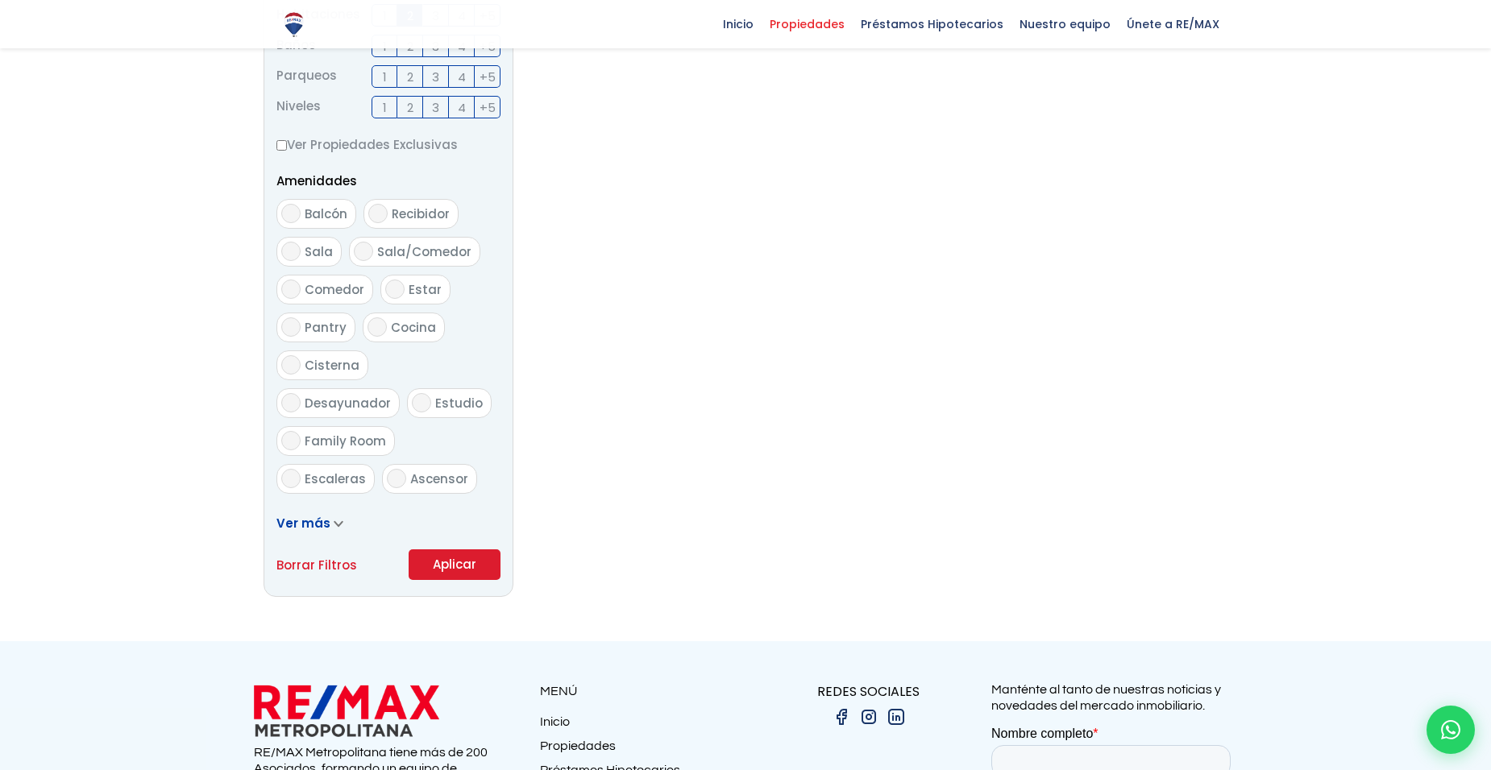
type input "20,000"
click at [459, 571] on button "Aplicar" at bounding box center [455, 565] width 92 height 31
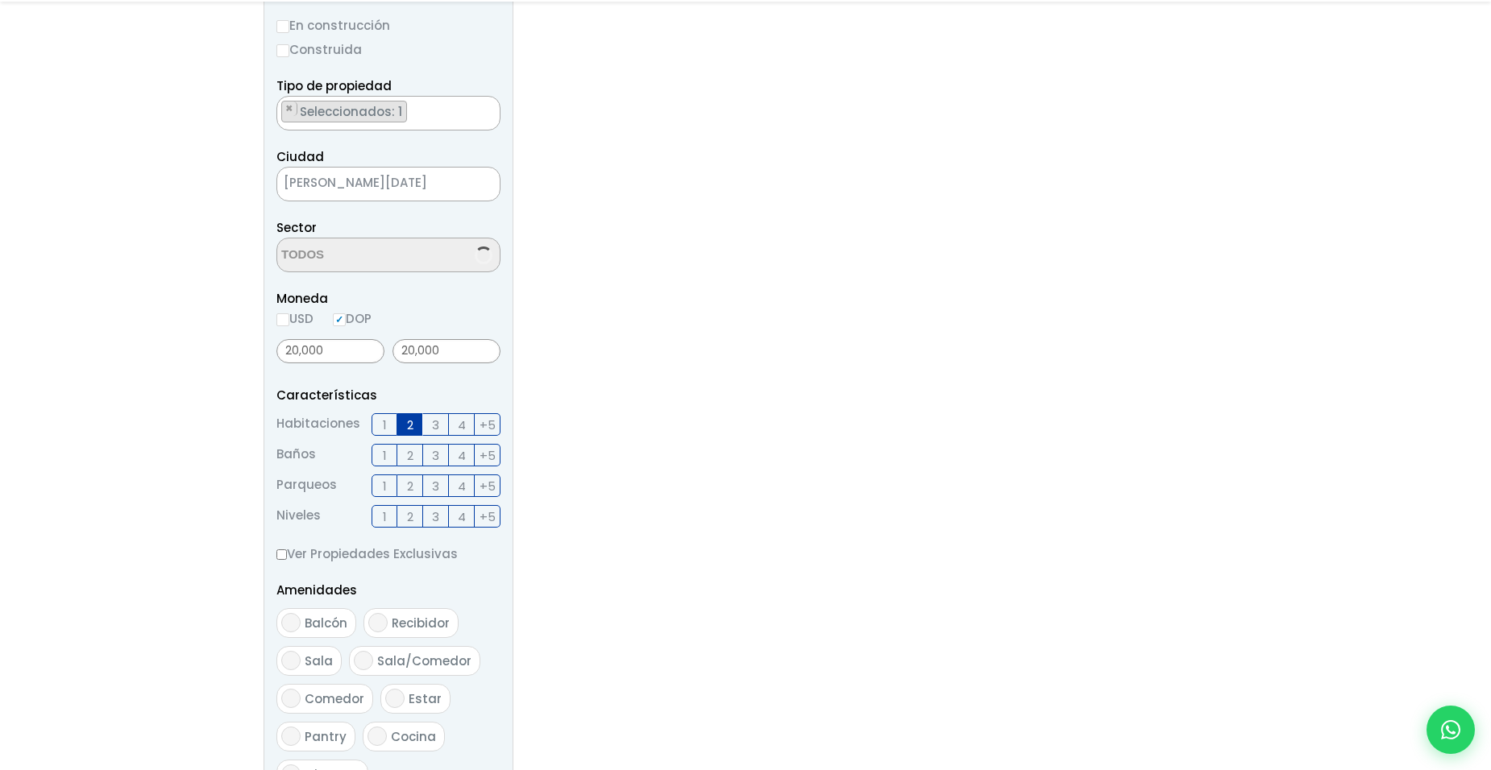
scroll to position [322, 0]
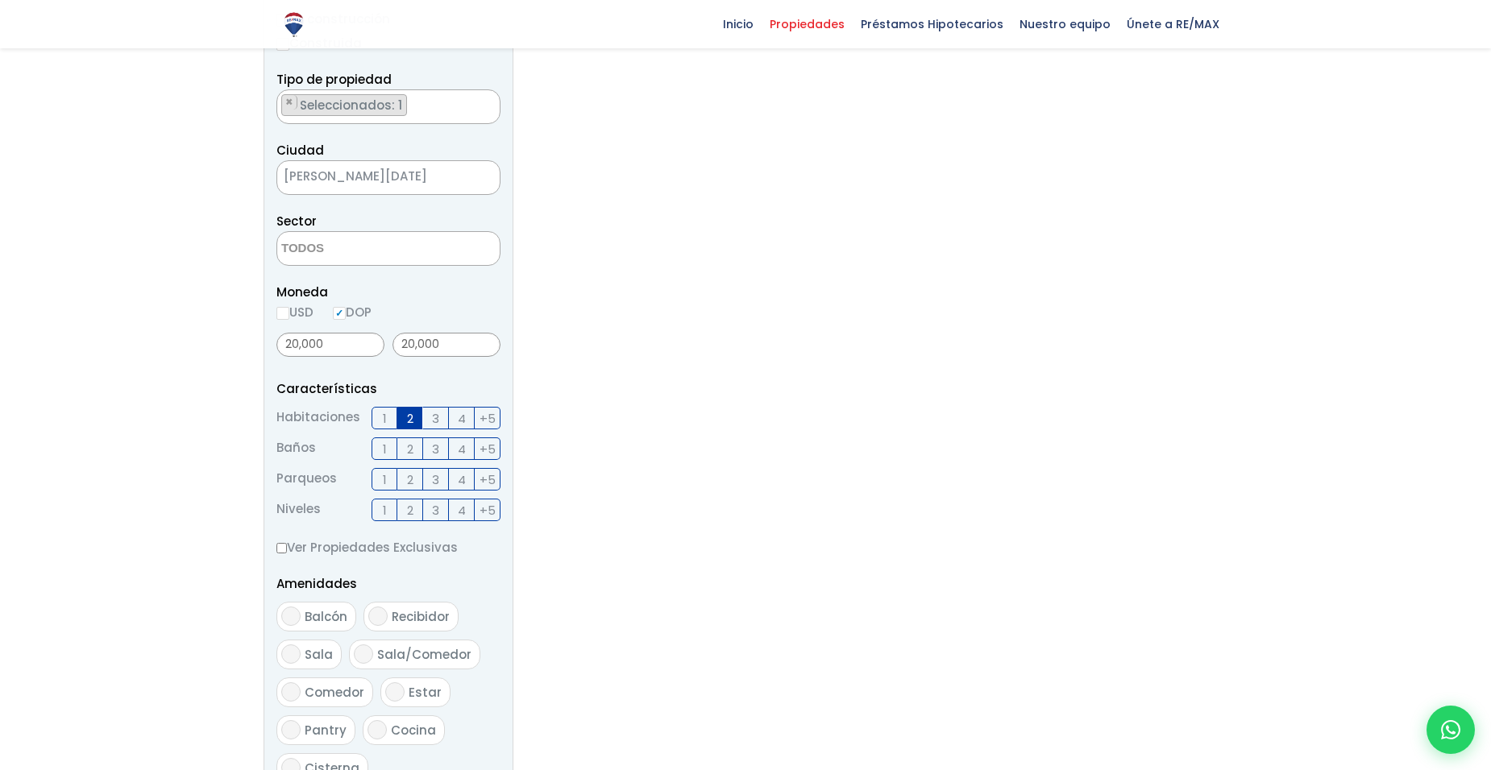
click at [455, 177] on span "[PERSON_NAME][DATE]" at bounding box center [368, 176] width 182 height 23
select select "148"
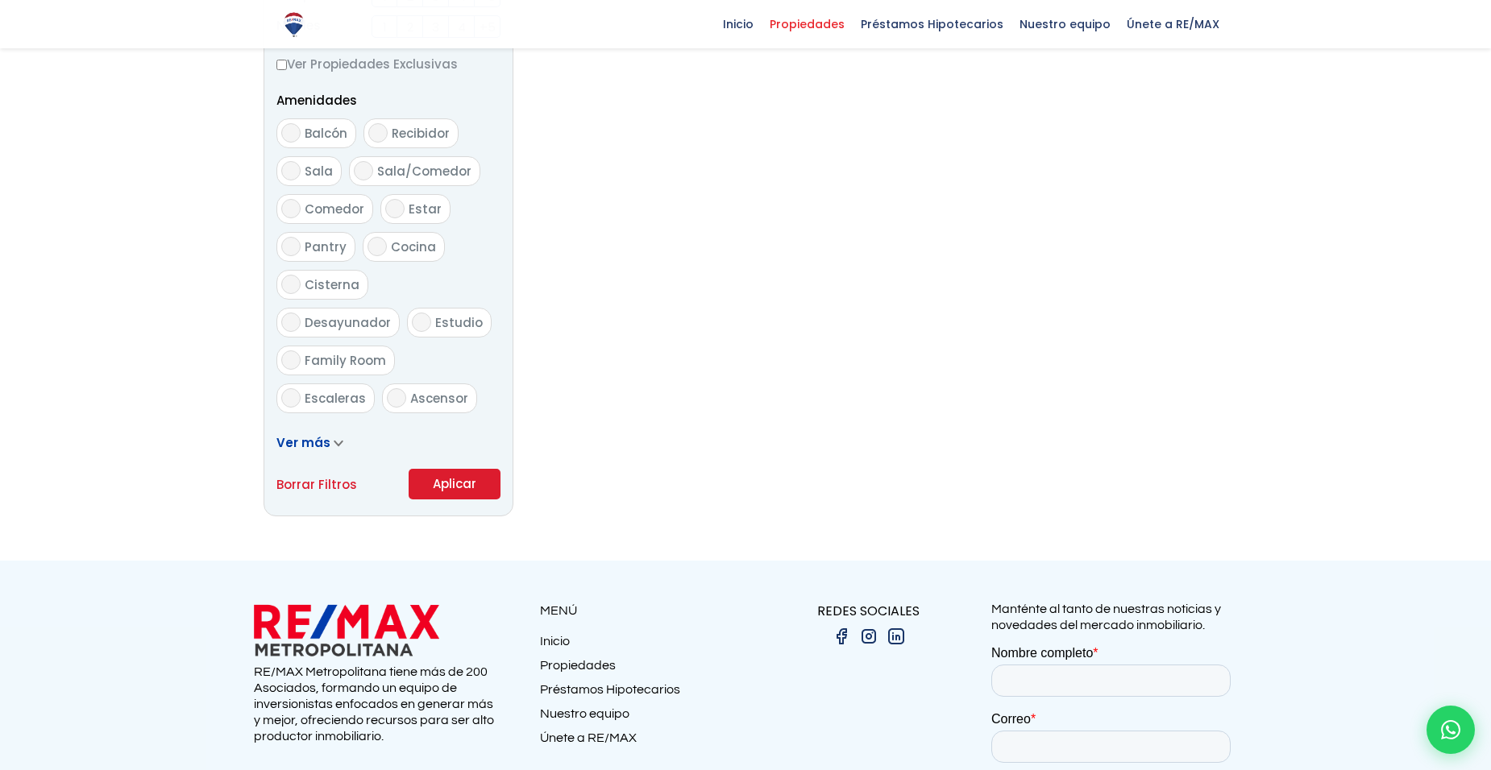
click at [475, 475] on button "Aplicar" at bounding box center [455, 484] width 92 height 31
